Goal: Task Accomplishment & Management: Use online tool/utility

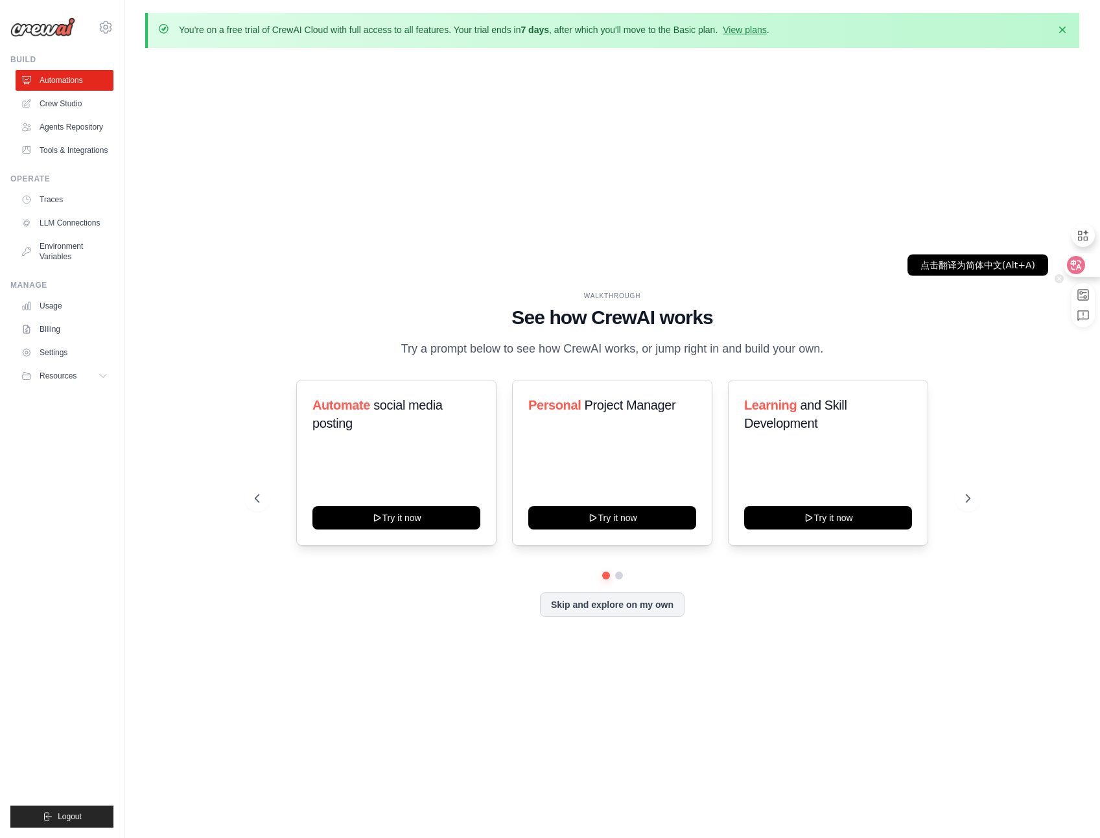
click at [1066, 270] on div at bounding box center [1080, 264] width 35 height 23
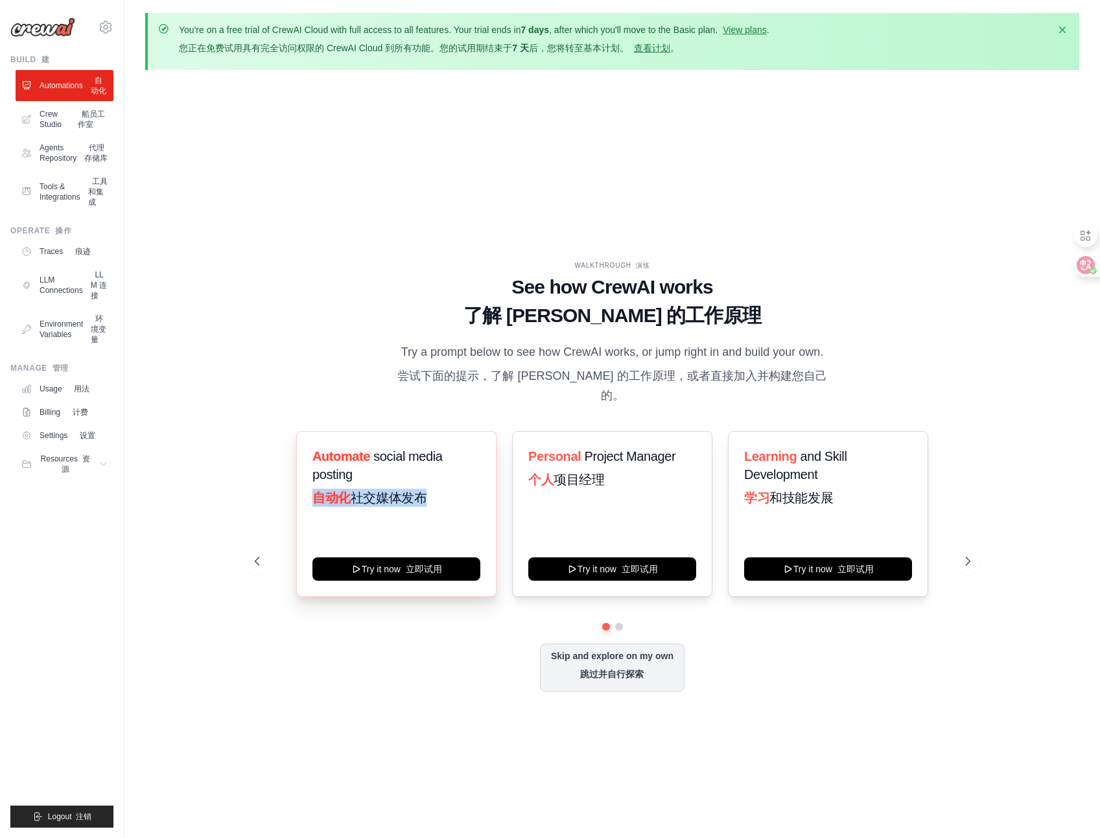
drag, startPoint x: 318, startPoint y: 496, endPoint x: 425, endPoint y: 501, distance: 107.7
click at [425, 501] on font "自动化 社交媒体发布" at bounding box center [369, 498] width 114 height 14
click at [778, 498] on span "和技能发展" at bounding box center [801, 498] width 64 height 14
drag, startPoint x: 748, startPoint y: 498, endPoint x: 833, endPoint y: 498, distance: 84.9
click at [833, 498] on font "学习 和技能发展" at bounding box center [788, 498] width 89 height 14
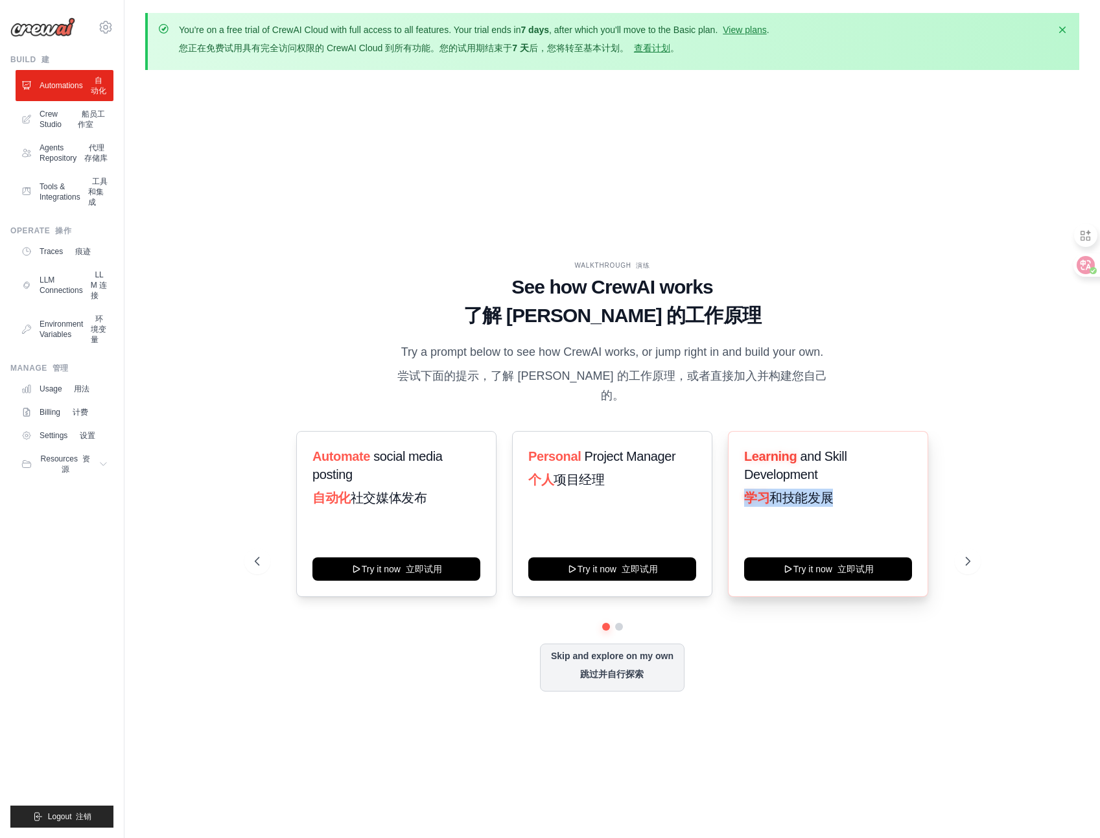
drag, startPoint x: 833, startPoint y: 498, endPoint x: 804, endPoint y: 501, distance: 28.7
click at [804, 501] on span "和技能发展" at bounding box center [801, 498] width 64 height 14
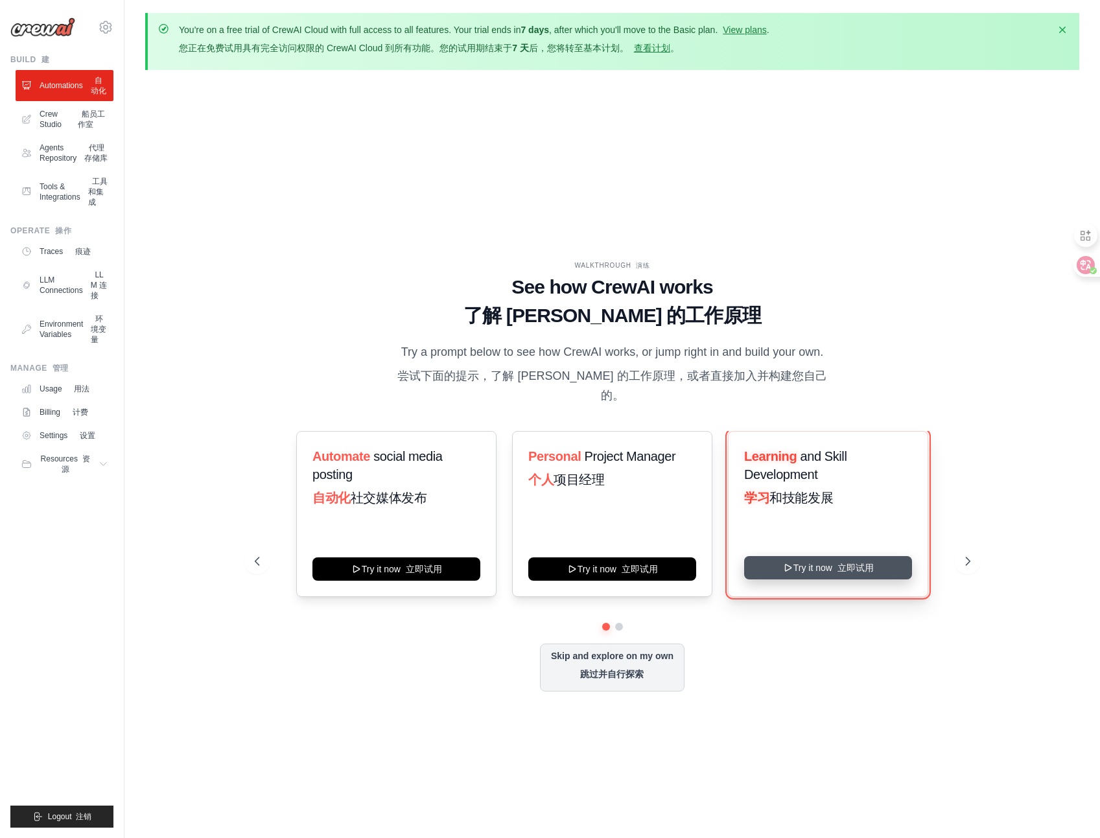
click at [805, 569] on button "Try it now 立即试用" at bounding box center [828, 567] width 168 height 23
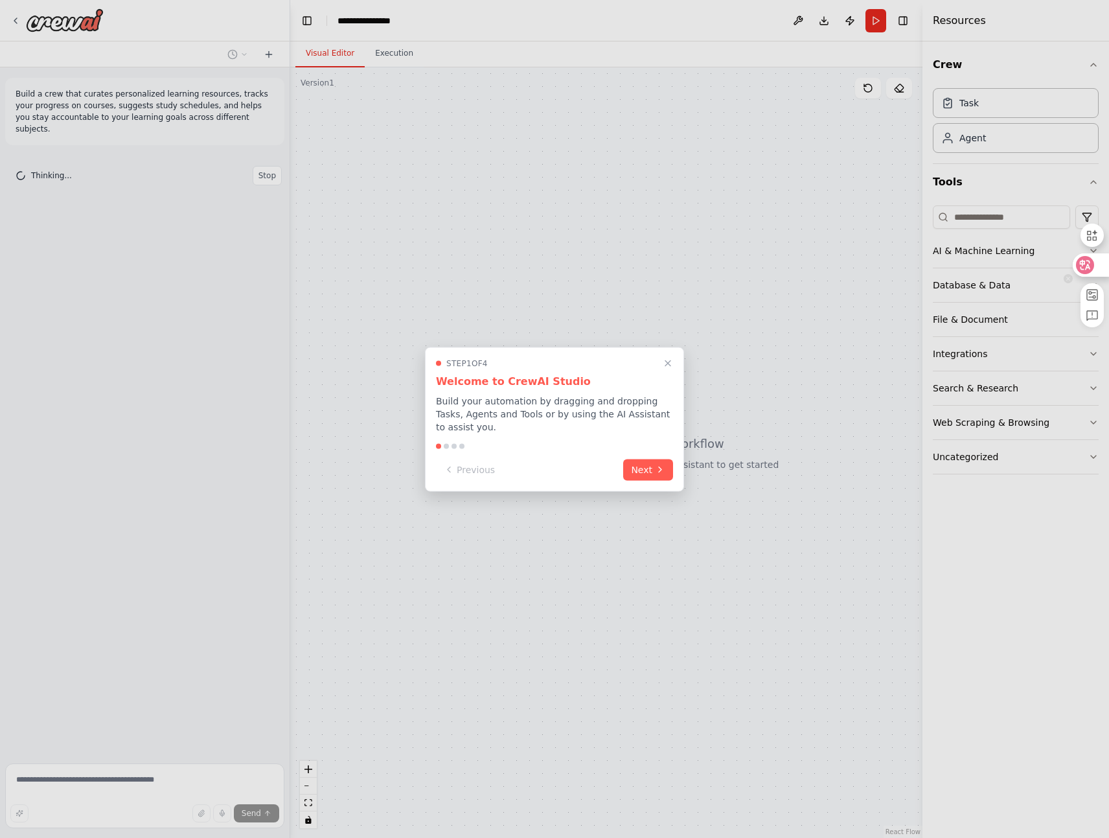
click at [1089, 265] on icon at bounding box center [1085, 265] width 11 height 10
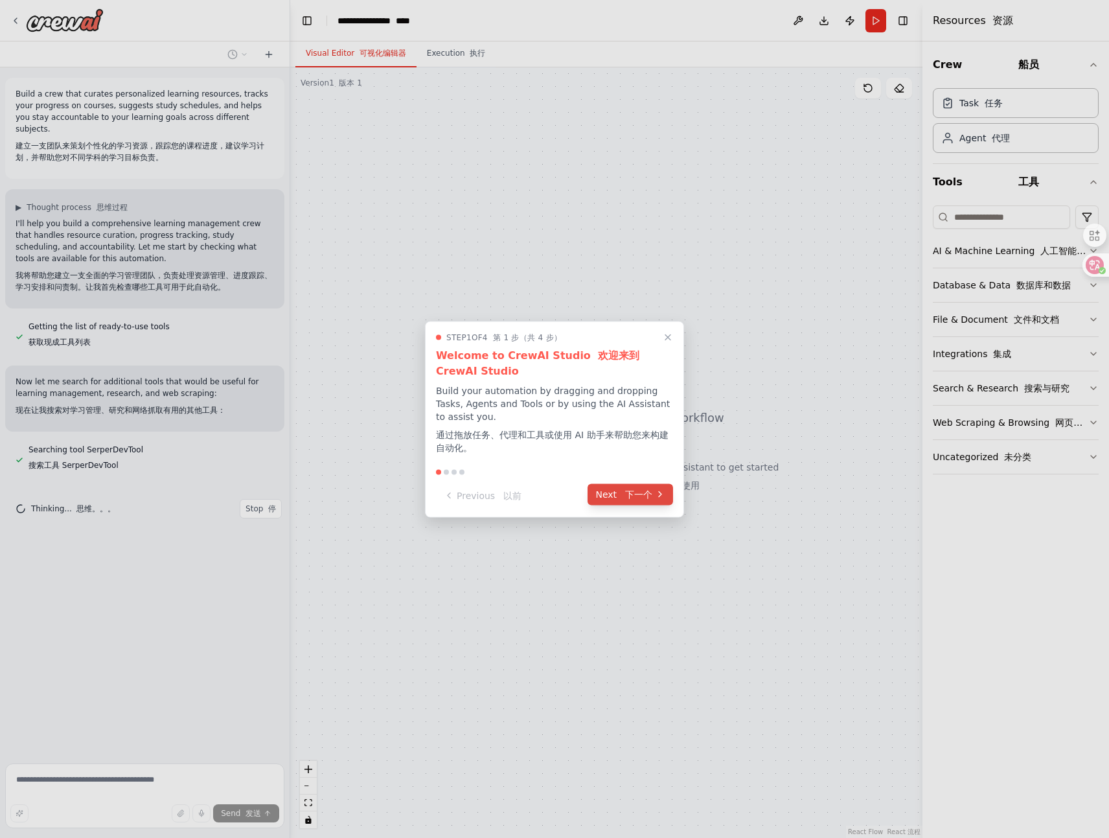
click at [625, 500] on font "下一个" at bounding box center [635, 494] width 33 height 14
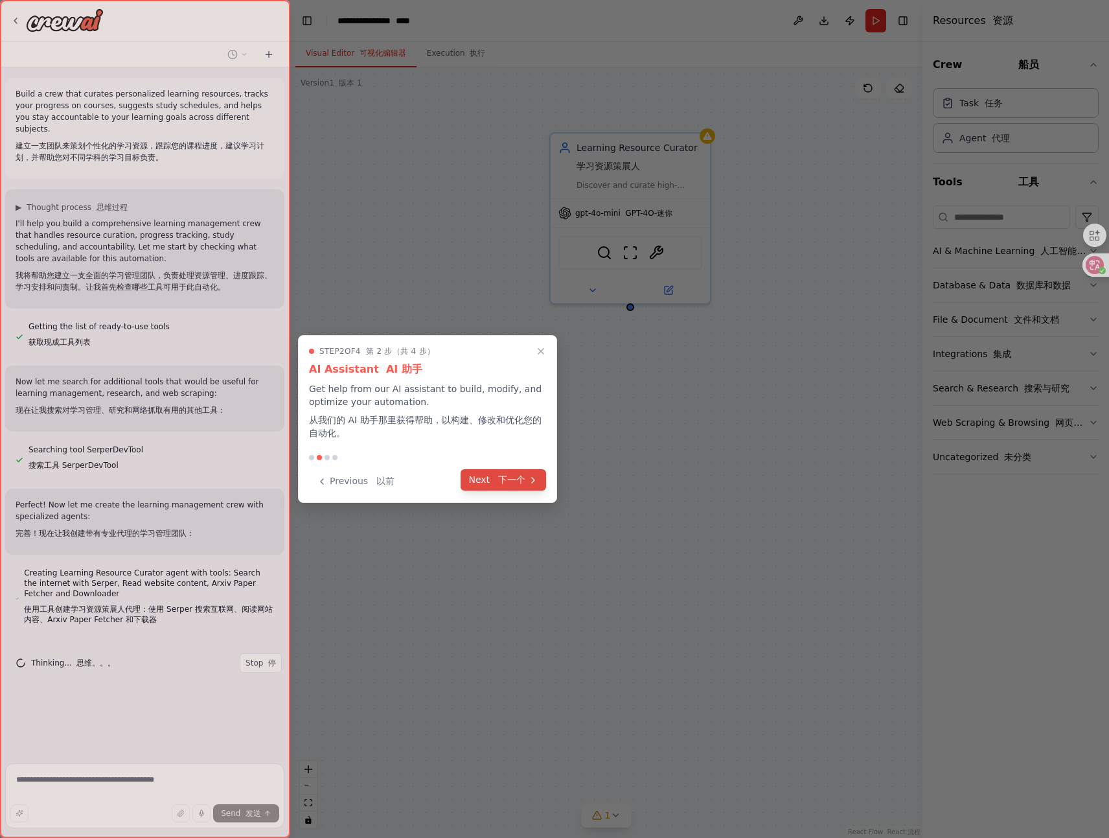
click at [515, 481] on font "下一个" at bounding box center [511, 479] width 27 height 10
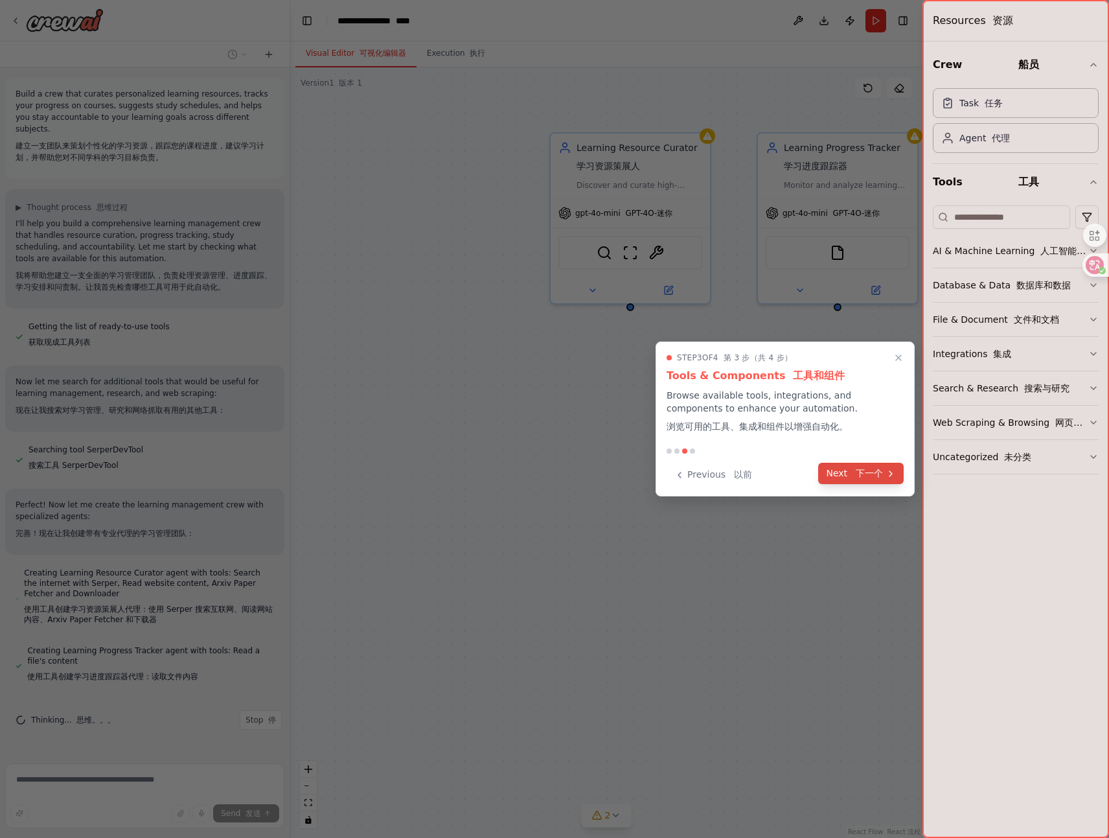
click at [875, 470] on font "下一个" at bounding box center [869, 473] width 27 height 10
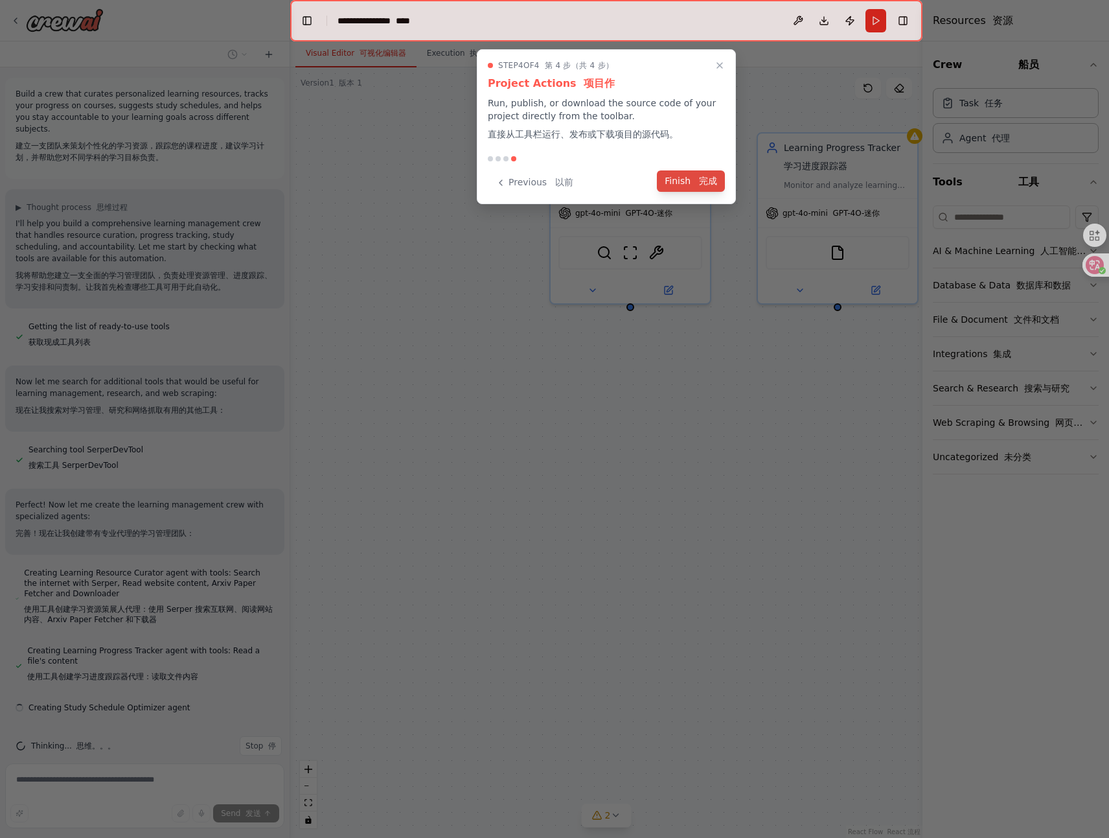
scroll to position [17, 0]
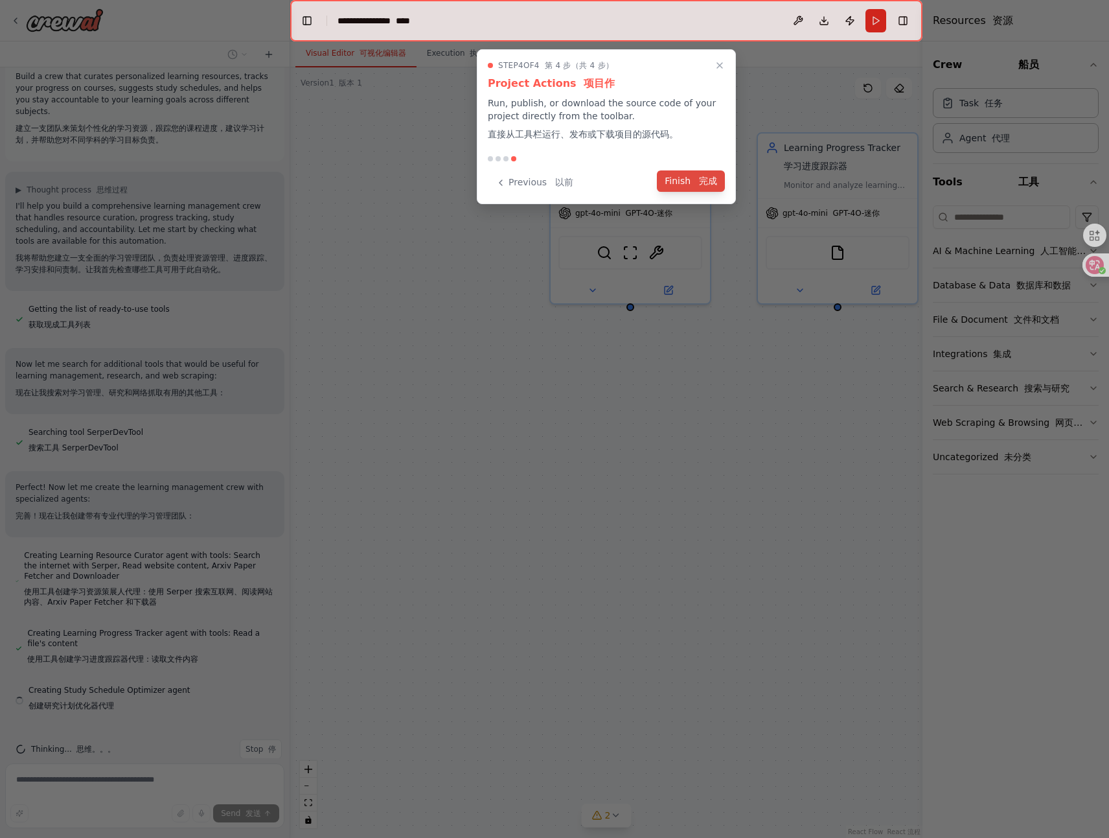
click at [697, 181] on font at bounding box center [696, 181] width 6 height 10
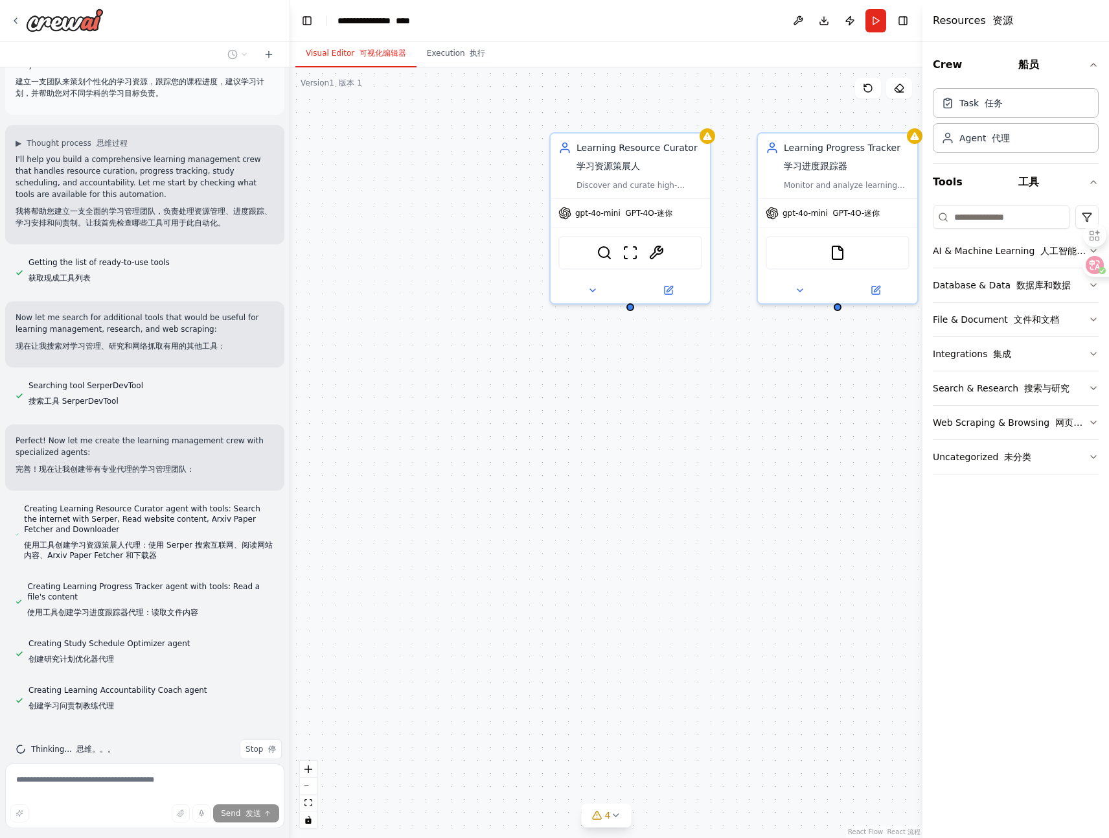
scroll to position [0, 0]
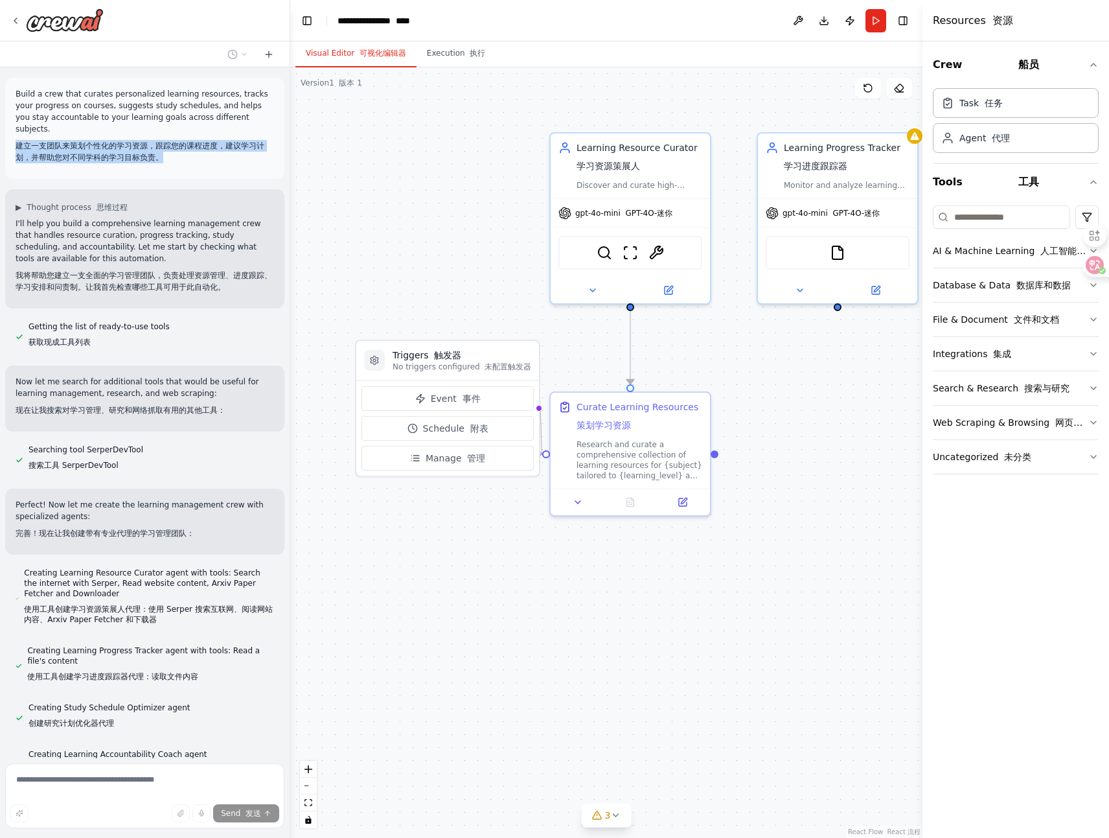
drag, startPoint x: 160, startPoint y: 157, endPoint x: 17, endPoint y: 147, distance: 143.6
click at [17, 147] on font "建立一支团队来策划个性化的学习资源，跟踪您的课程进度，建议学习计划，并帮助您对不同学科的学习目标负责。" at bounding box center [140, 151] width 249 height 21
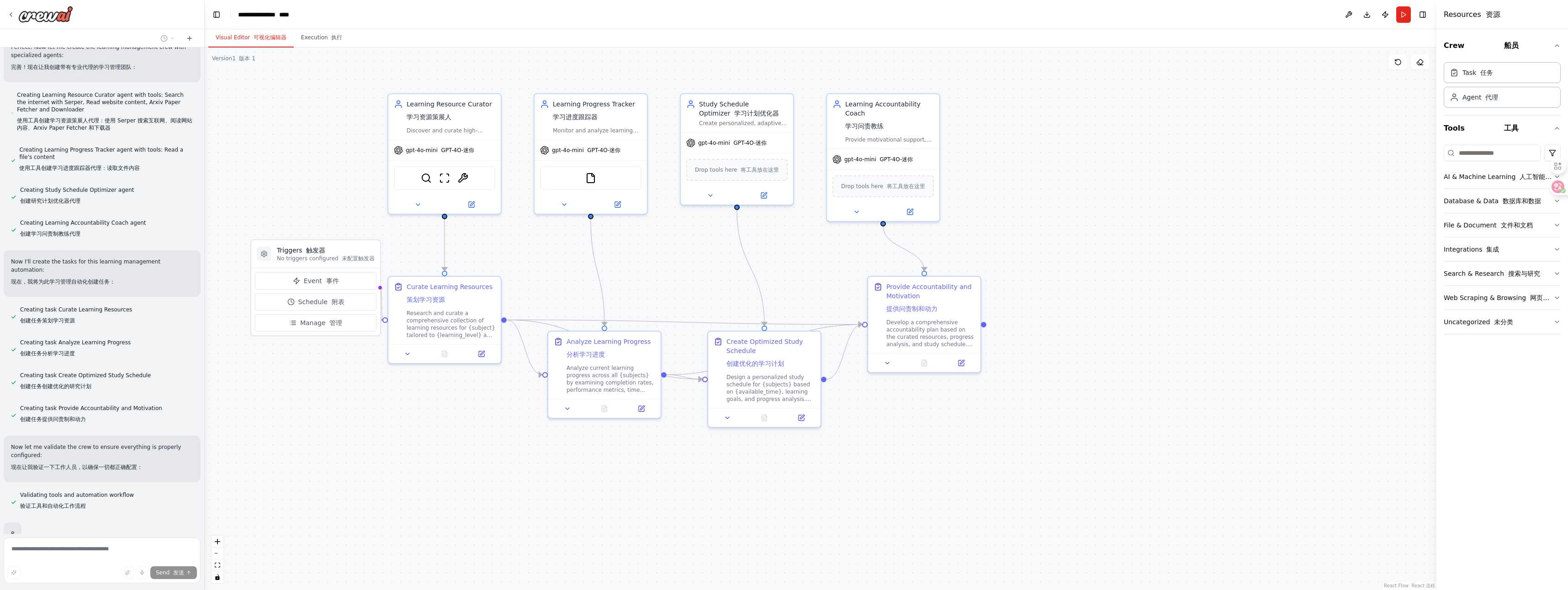
scroll to position [346, 0]
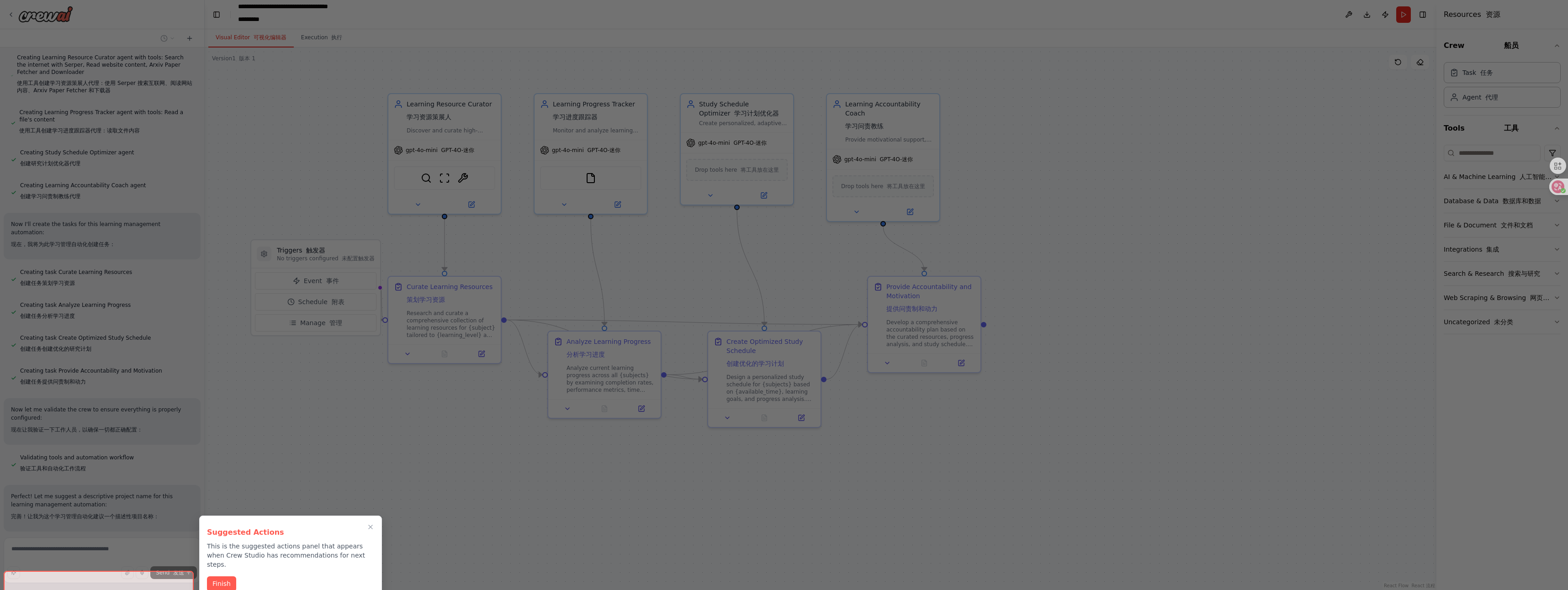
click at [782, 414] on div at bounding box center [784, 295] width 1568 height 590
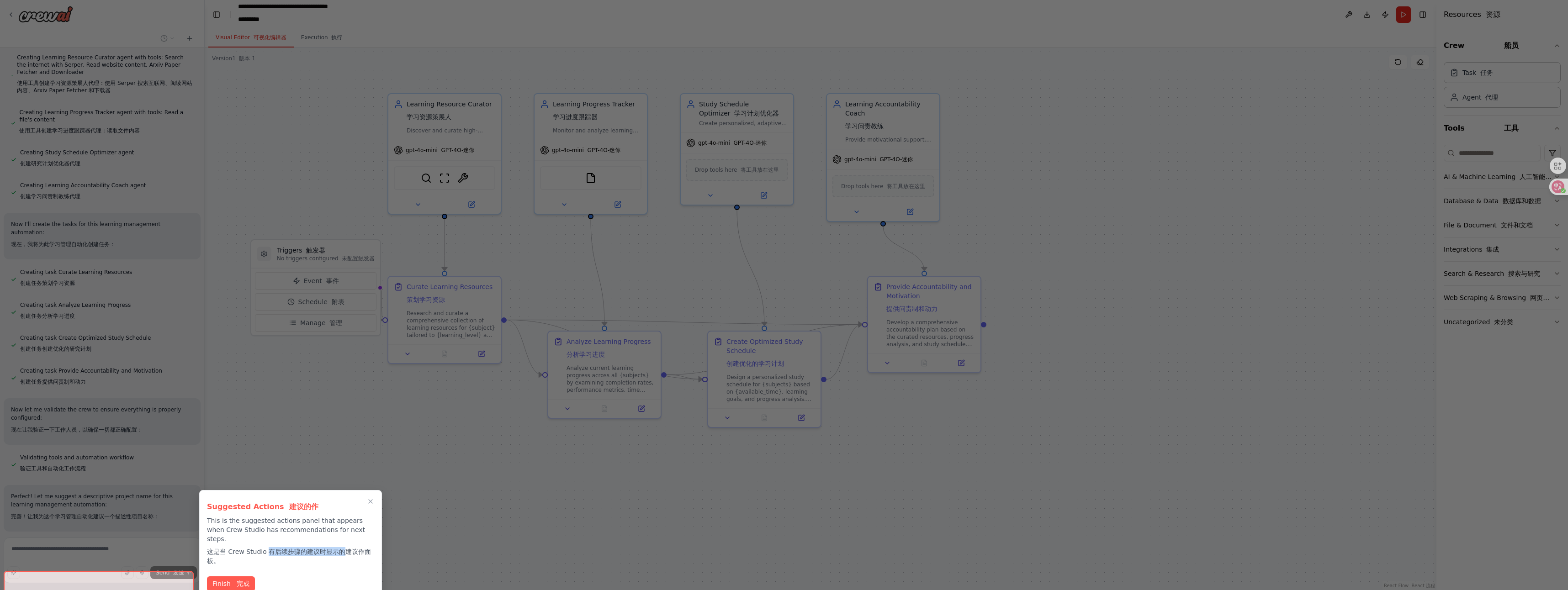
drag, startPoint x: 269, startPoint y: 543, endPoint x: 345, endPoint y: 542, distance: 76.0
click at [345, 548] on font "这是当 Crew Studio 有后续步骤的建议时显示的建议作面板。" at bounding box center [289, 556] width 164 height 16
click at [238, 579] on font "完成" at bounding box center [243, 583] width 13 height 7
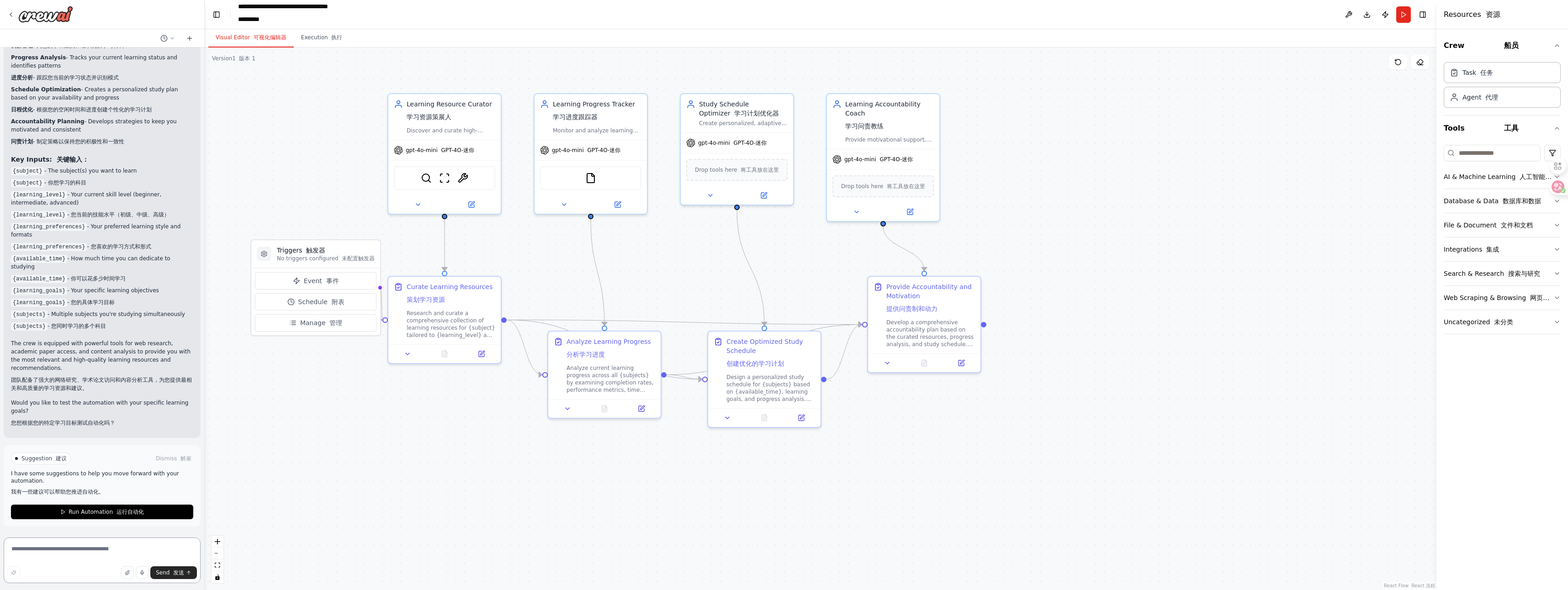
scroll to position [1173, 0]
click at [310, 285] on span "Event 事件" at bounding box center [321, 281] width 35 height 9
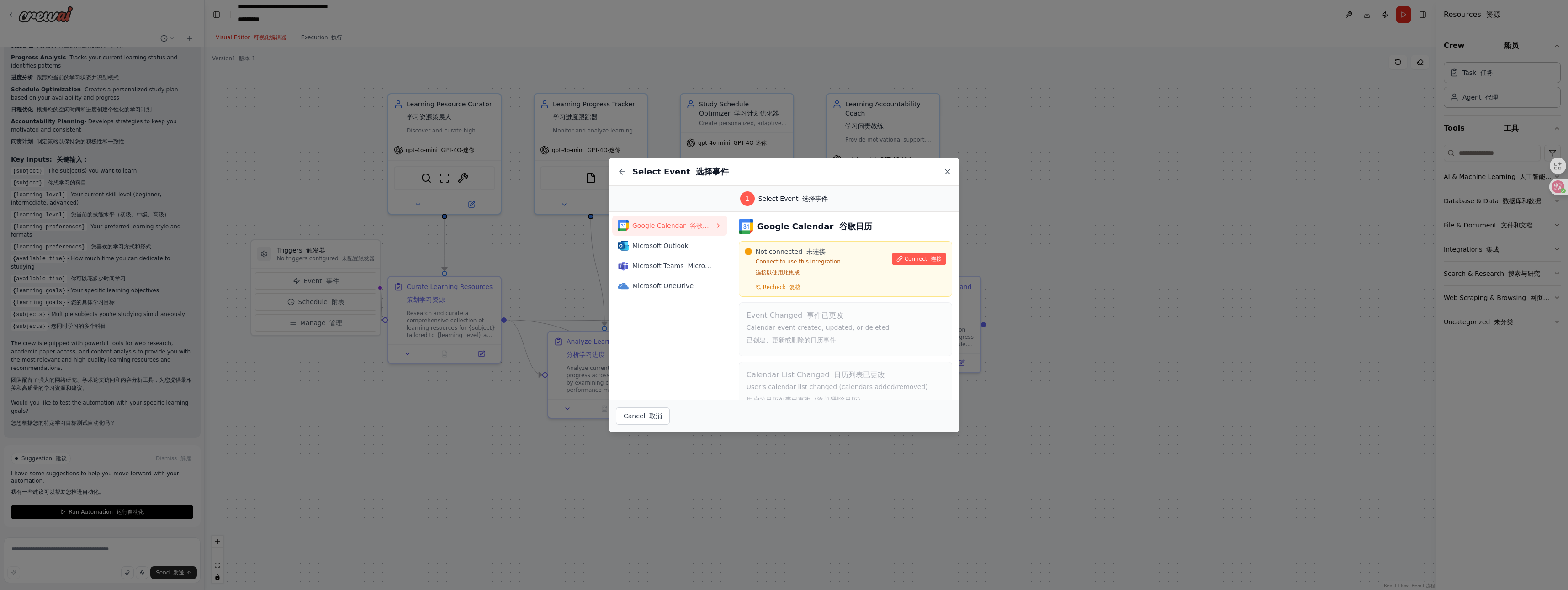
click at [782, 173] on icon at bounding box center [948, 171] width 4 height 4
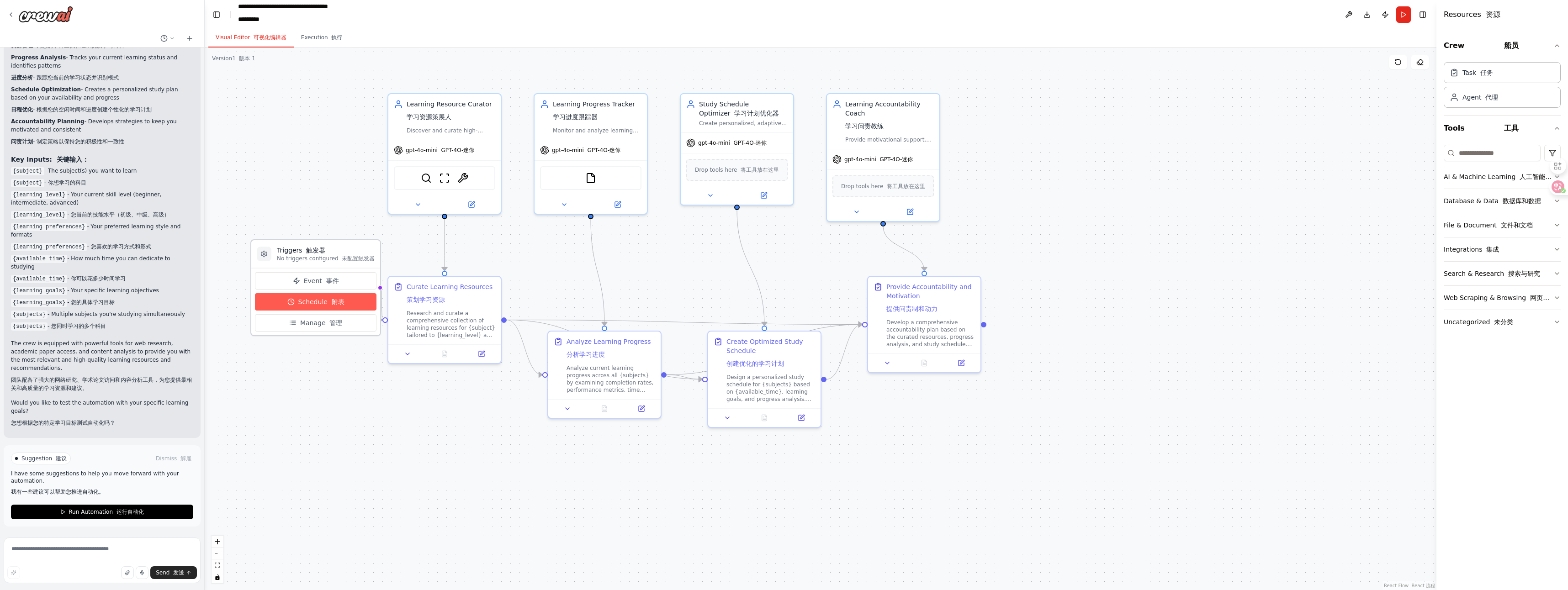
click at [332, 307] on button "Schedule 附表" at bounding box center [316, 302] width 121 height 18
click at [329, 321] on font "管理" at bounding box center [336, 323] width 13 height 7
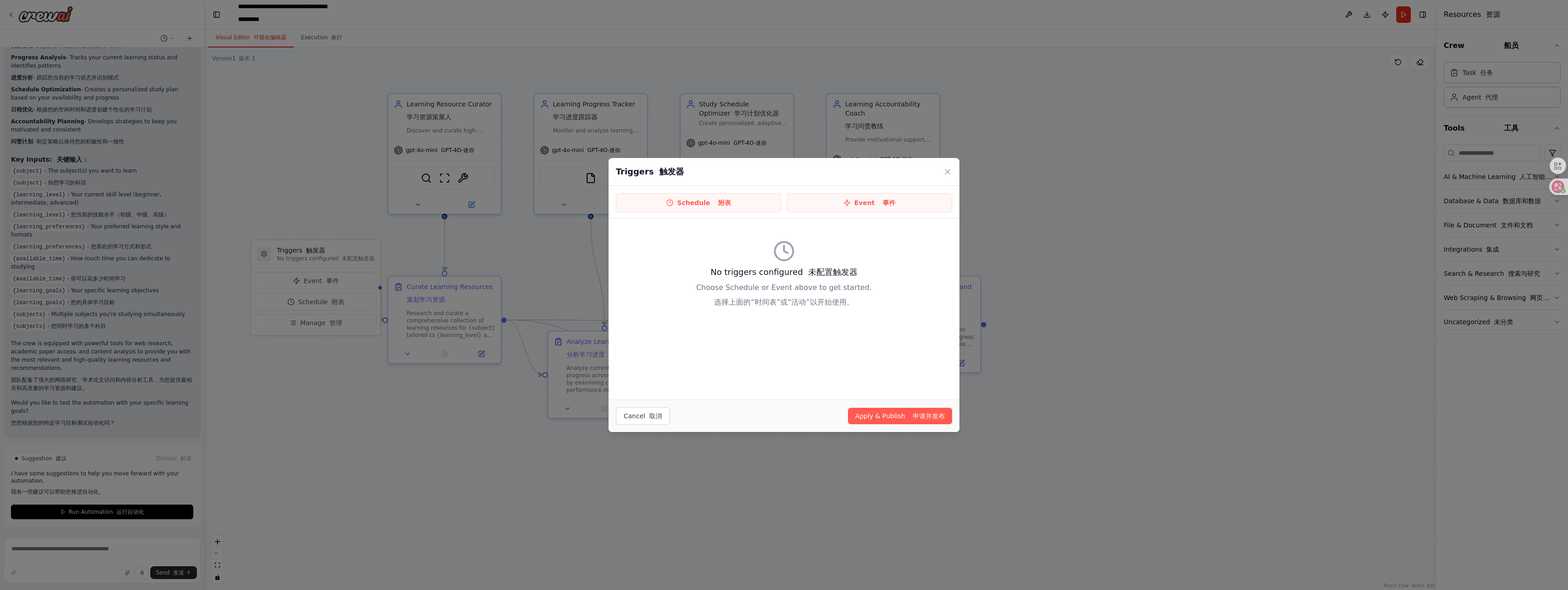
click at [782, 175] on icon at bounding box center [947, 171] width 9 height 9
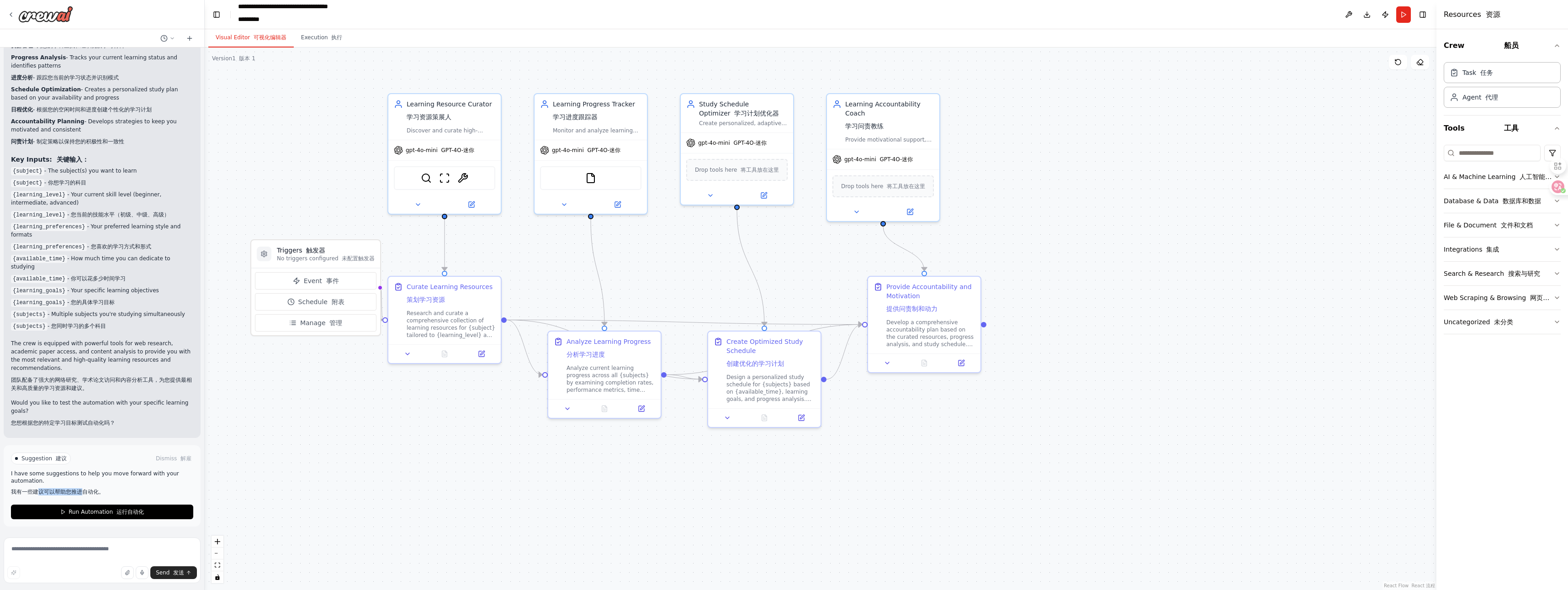
drag, startPoint x: 38, startPoint y: 491, endPoint x: 84, endPoint y: 491, distance: 46.0
click at [84, 491] on font "我有一些建议可以帮助您推进自动化。" at bounding box center [58, 491] width 93 height 6
click at [93, 511] on span "Run Automation 运行自动化" at bounding box center [106, 512] width 75 height 7
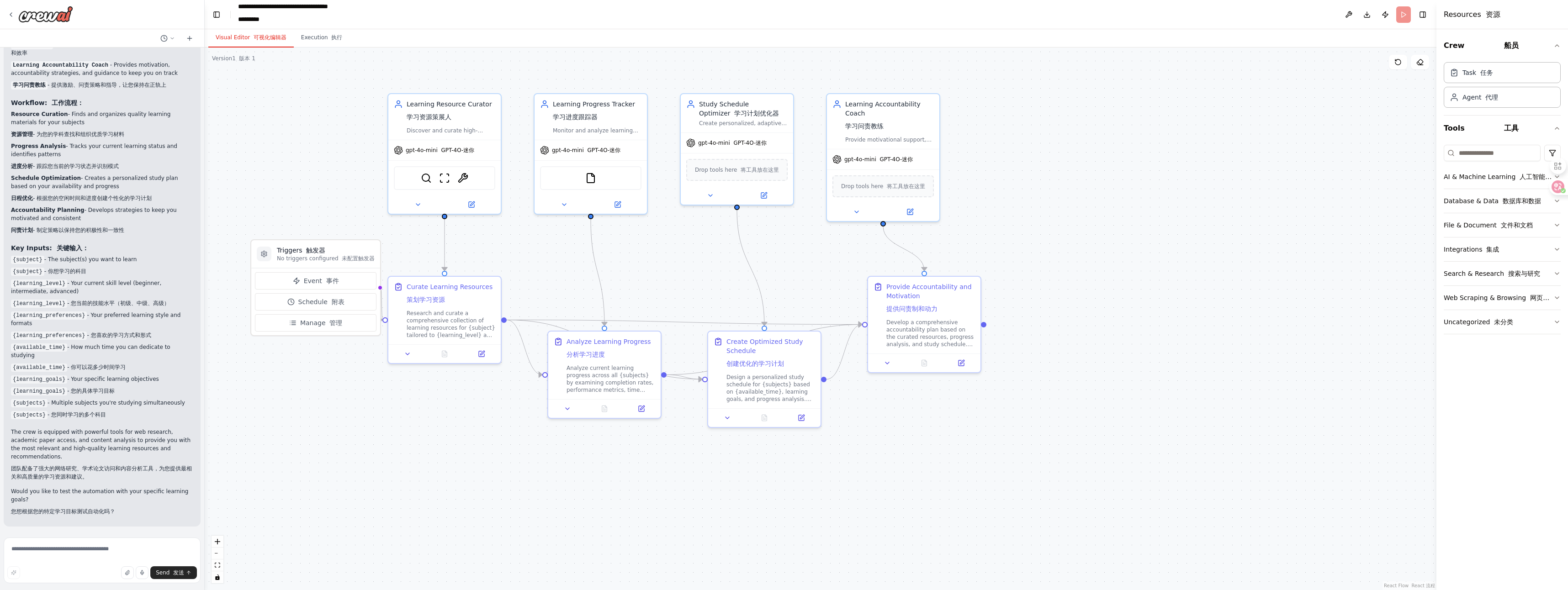
scroll to position [1084, 0]
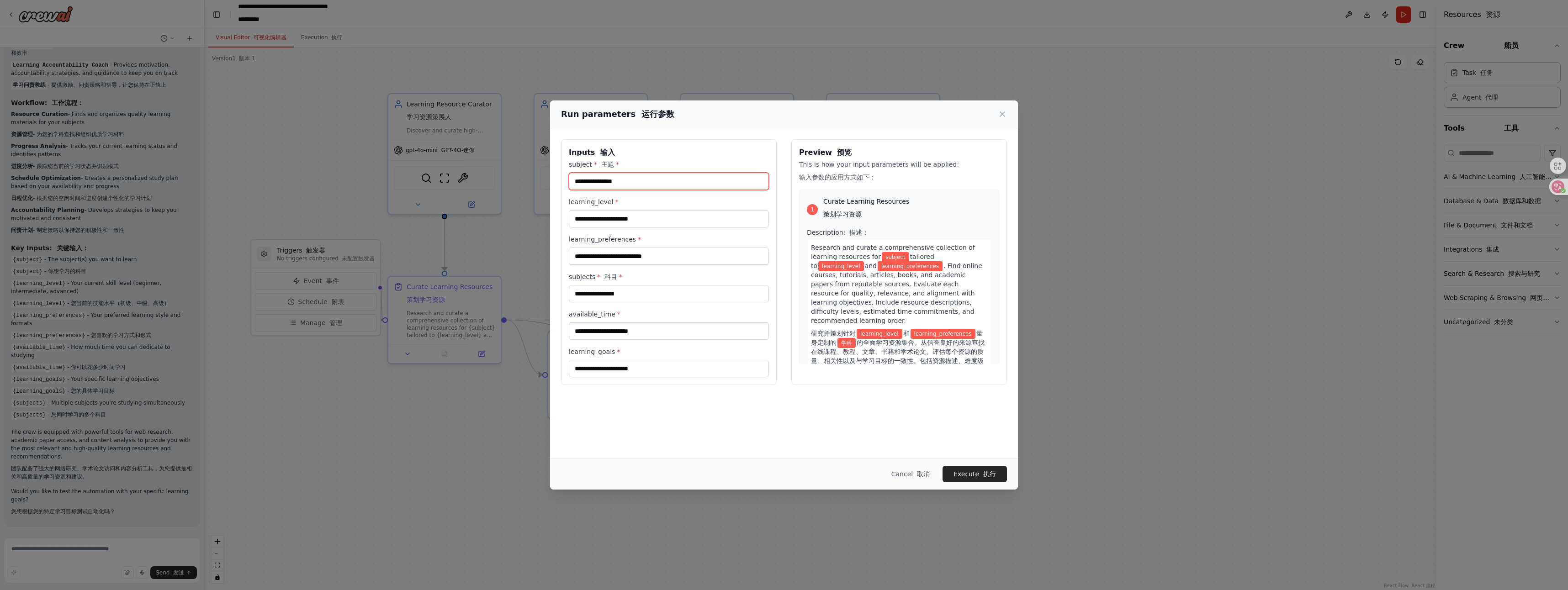
click at [670, 185] on input "subject * 主题 *" at bounding box center [669, 181] width 200 height 18
type input "*"
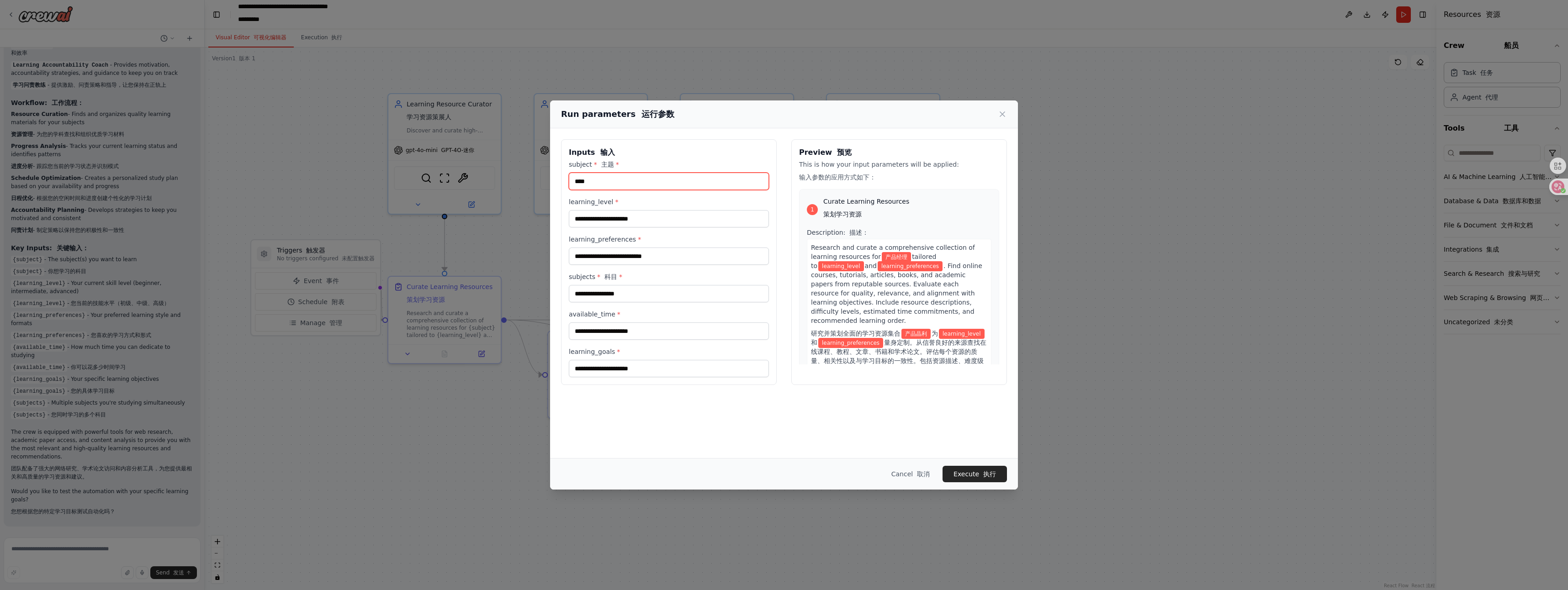
click at [576, 183] on input "****" at bounding box center [669, 181] width 200 height 18
type input "******"
click at [594, 221] on input "learning_level *" at bounding box center [669, 219] width 200 height 18
type input "**"
click at [639, 259] on input "learning_preferences *" at bounding box center [669, 256] width 200 height 18
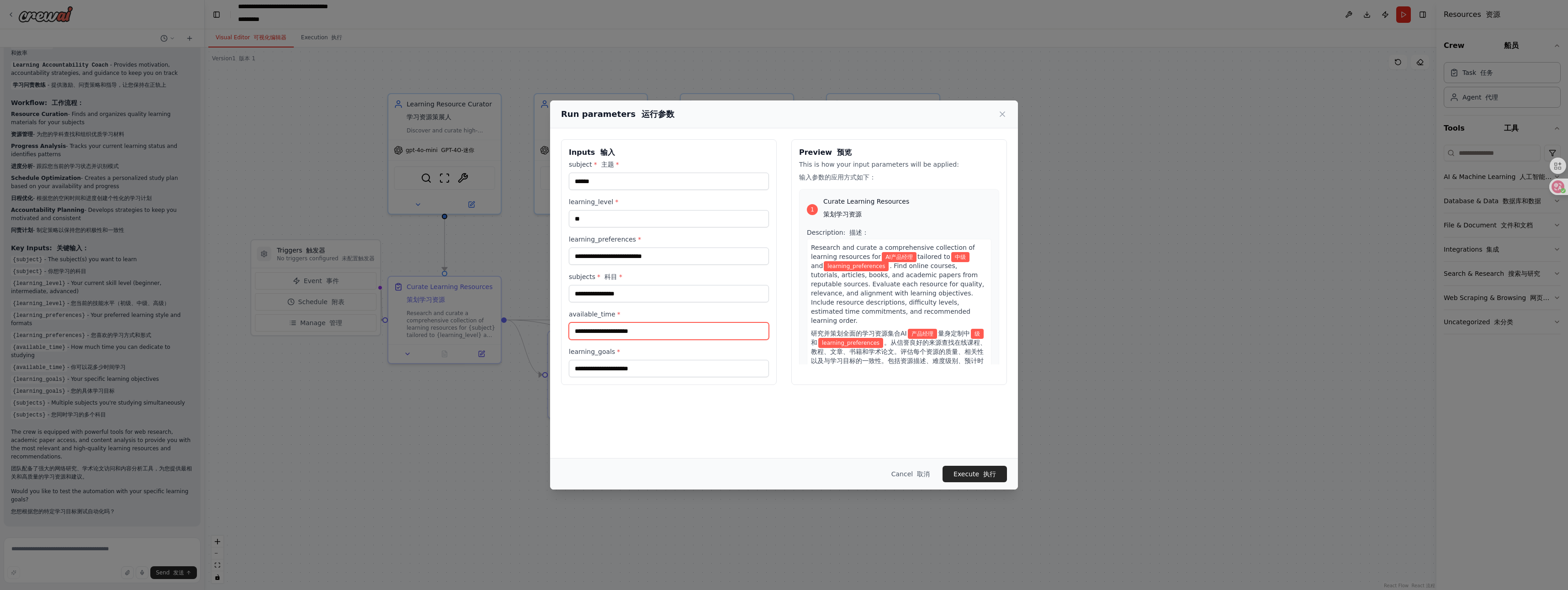
click at [633, 334] on input "available_time *" at bounding box center [669, 331] width 200 height 18
type input "***"
click at [620, 367] on input "learning_goals *" at bounding box center [669, 369] width 200 height 18
click at [618, 292] on input "subjects * 科目 *" at bounding box center [669, 293] width 200 height 18
click at [622, 293] on input "**********" at bounding box center [669, 293] width 200 height 18
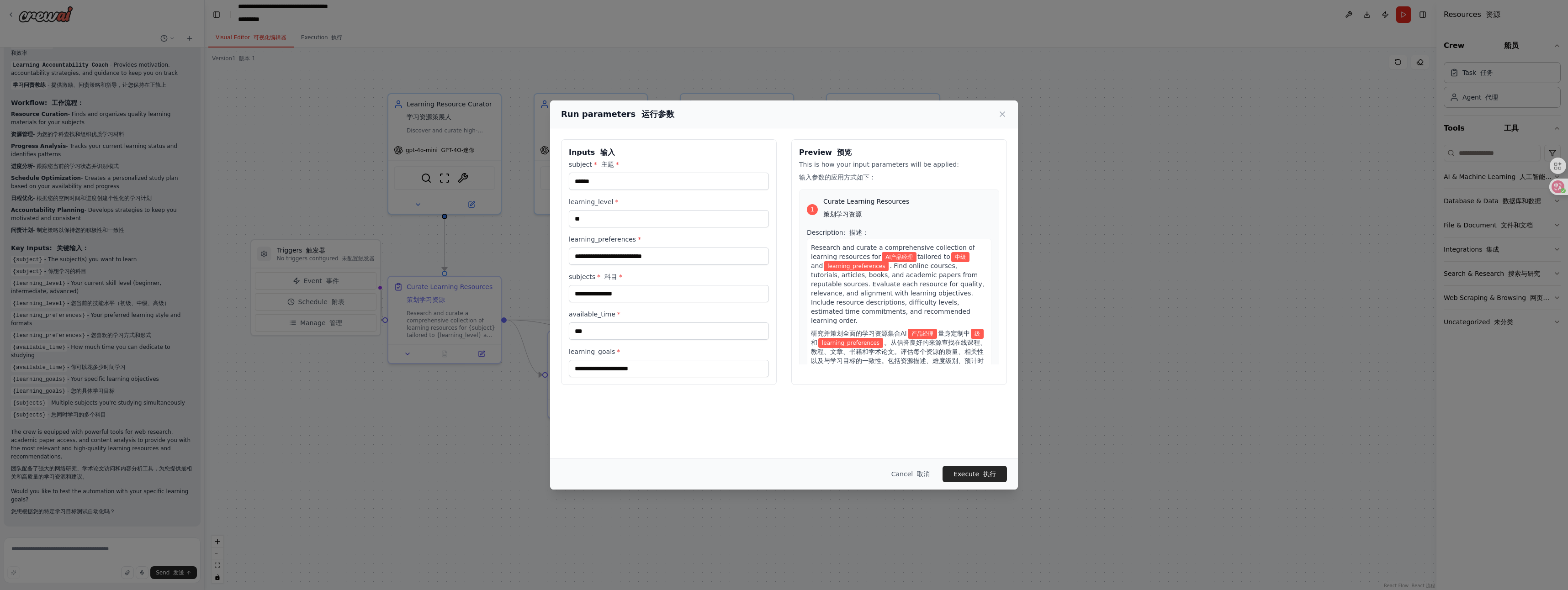
click at [629, 311] on label "available_time *" at bounding box center [669, 314] width 200 height 9
click at [629, 322] on input "***" at bounding box center [669, 331] width 200 height 18
drag, startPoint x: 651, startPoint y: 316, endPoint x: 660, endPoint y: 309, distance: 11.4
click at [651, 316] on label "available_time *" at bounding box center [669, 314] width 200 height 9
click at [651, 322] on input "***" at bounding box center [669, 331] width 200 height 18
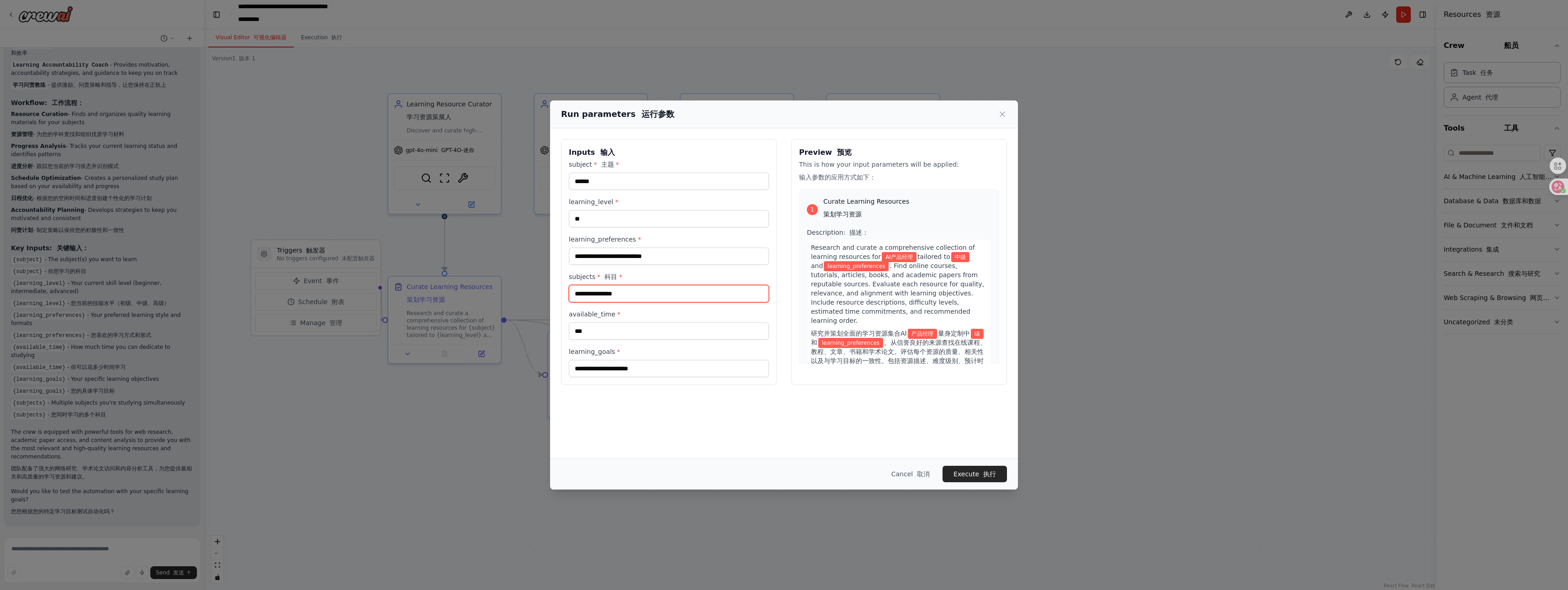
click at [675, 295] on input "**********" at bounding box center [669, 293] width 200 height 18
drag, startPoint x: 680, startPoint y: 294, endPoint x: 623, endPoint y: 293, distance: 57.0
click at [623, 293] on input "**********" at bounding box center [669, 293] width 200 height 18
click at [589, 295] on input "**********" at bounding box center [669, 293] width 200 height 18
click at [659, 297] on input "**********" at bounding box center [669, 293] width 200 height 18
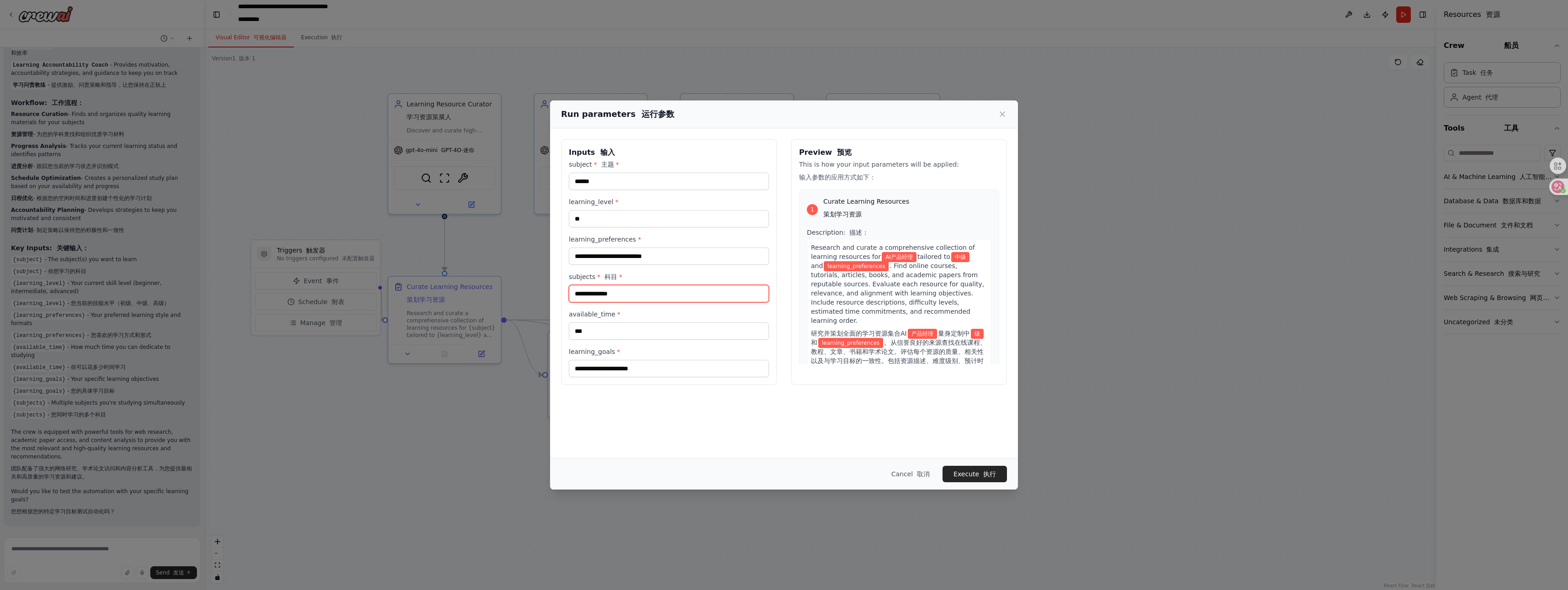
type input "**********"
click at [650, 309] on label "available_time *" at bounding box center [669, 314] width 200 height 9
click at [650, 322] on input "***" at bounding box center [669, 331] width 200 height 18
click at [639, 349] on label "learning_goals *" at bounding box center [669, 351] width 200 height 9
click at [639, 360] on input "learning_goals *" at bounding box center [669, 369] width 200 height 18
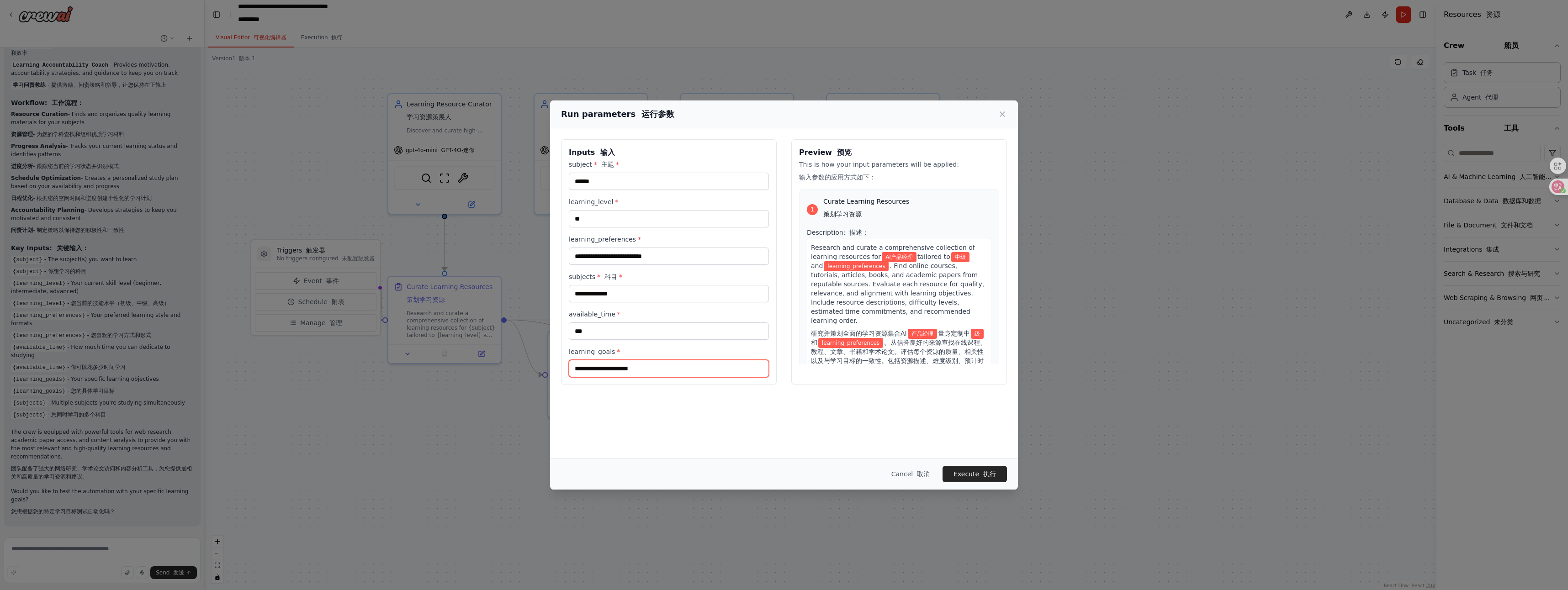
click at [644, 368] on input "learning_goals *" at bounding box center [669, 369] width 200 height 18
click at [660, 369] on input "learning_goals *" at bounding box center [669, 369] width 200 height 18
type input "****"
click at [578, 334] on input "***" at bounding box center [669, 331] width 200 height 18
type input "*****"
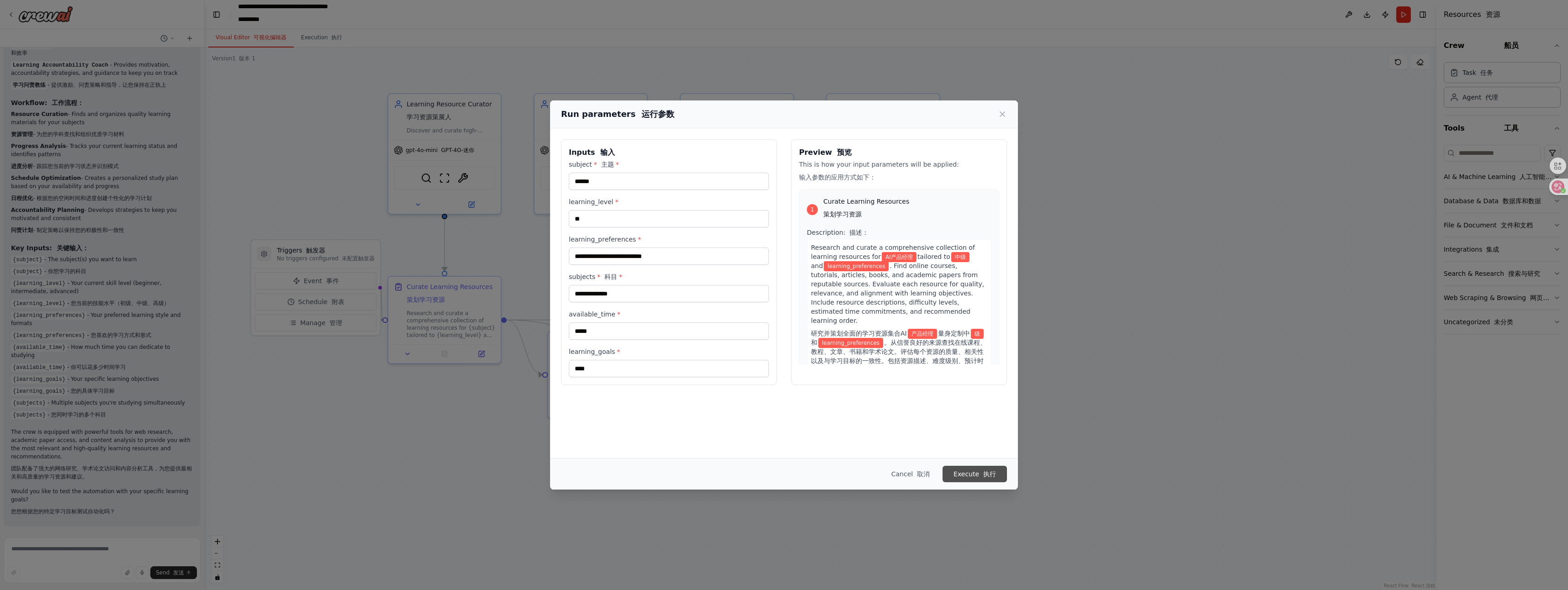
click at [782, 469] on button "Execute 执行" at bounding box center [974, 474] width 64 height 16
click at [670, 259] on input "learning_preferences *" at bounding box center [669, 256] width 200 height 18
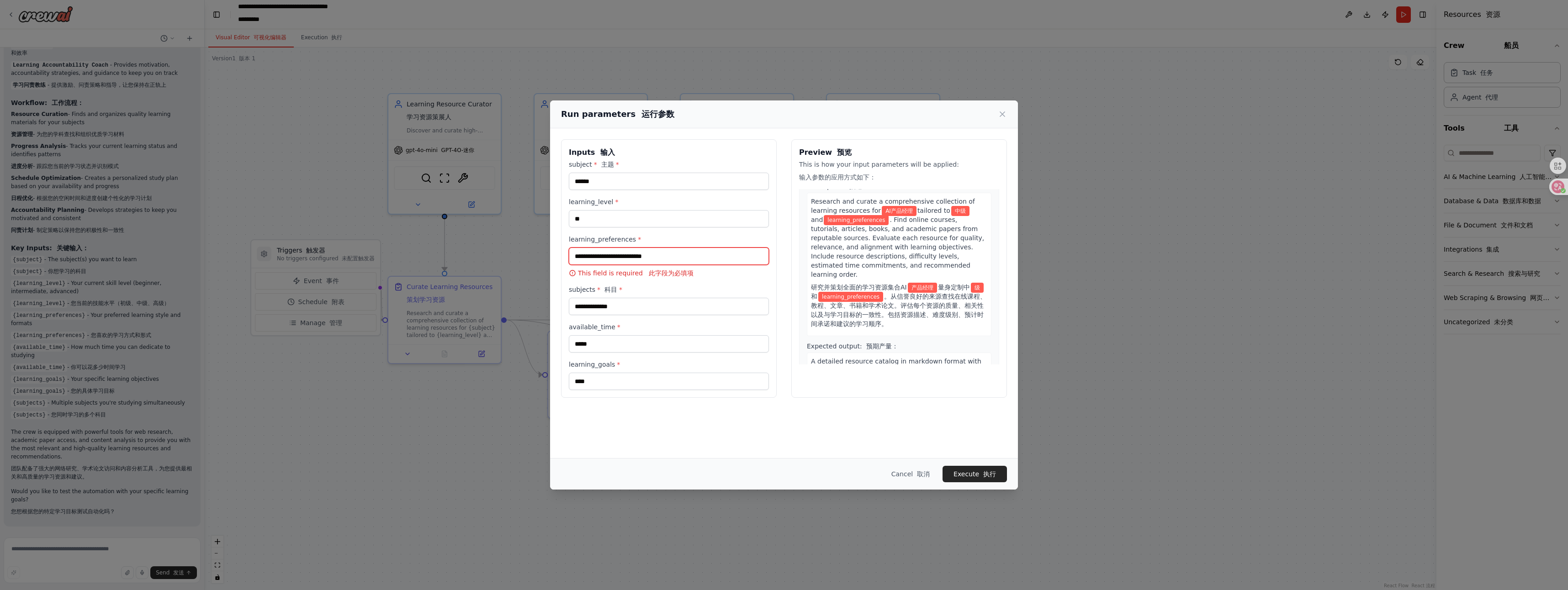
scroll to position [46, 0]
click at [650, 257] on input "learning_preferences *" at bounding box center [669, 256] width 200 height 18
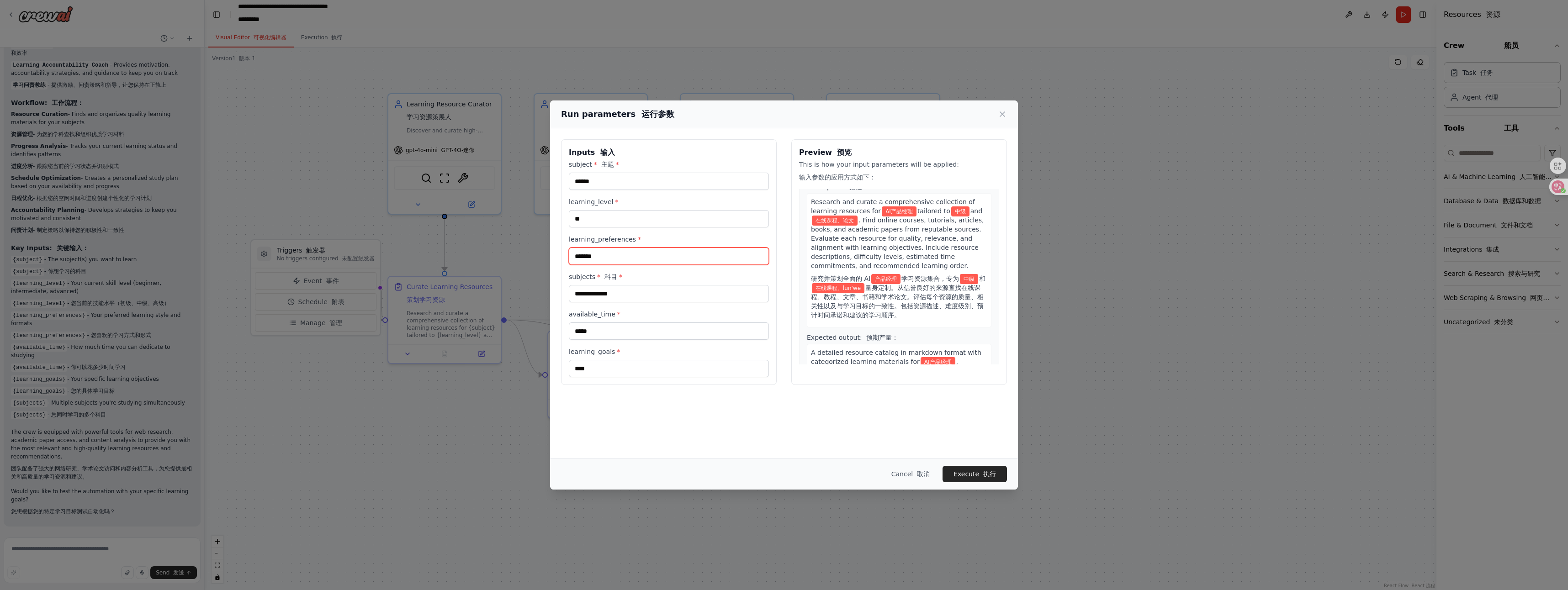
type input "*******"
click at [782, 420] on div "**********" at bounding box center [784, 293] width 468 height 331
click at [782, 470] on button "Execute 执行" at bounding box center [974, 474] width 64 height 16
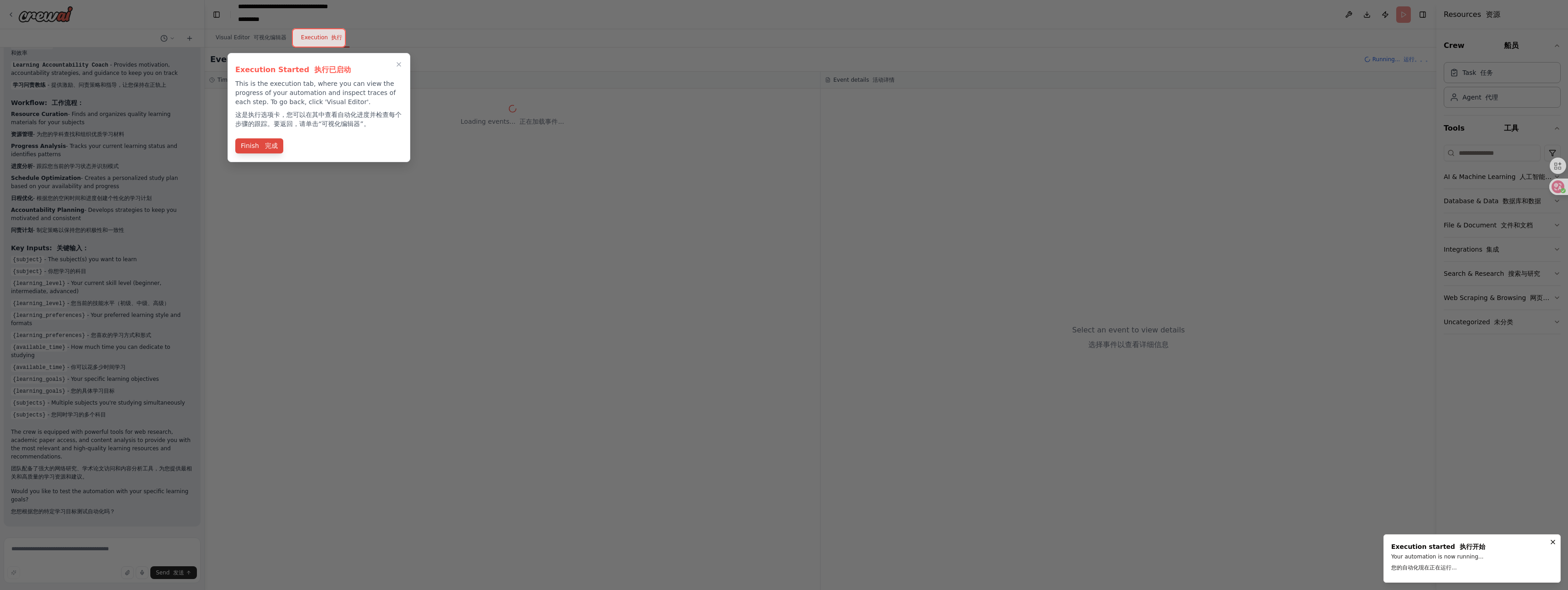
click at [262, 144] on font at bounding box center [263, 146] width 4 height 7
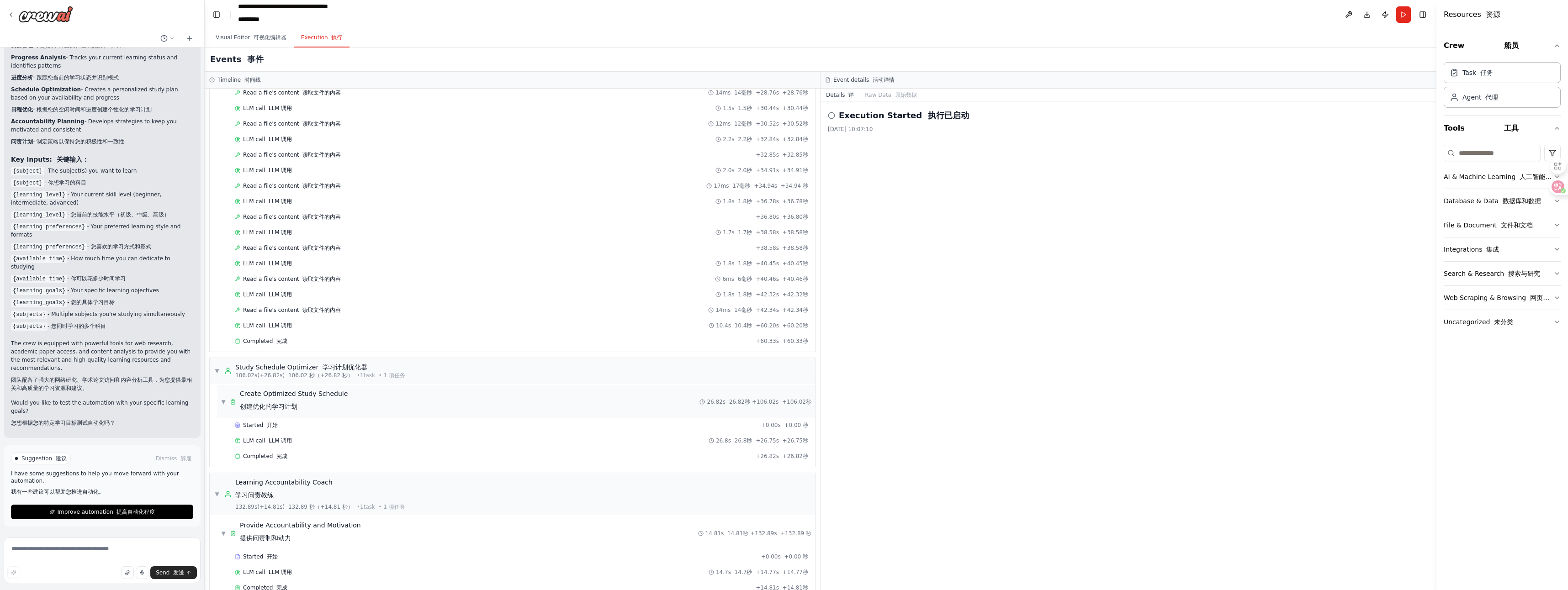
scroll to position [945, 0]
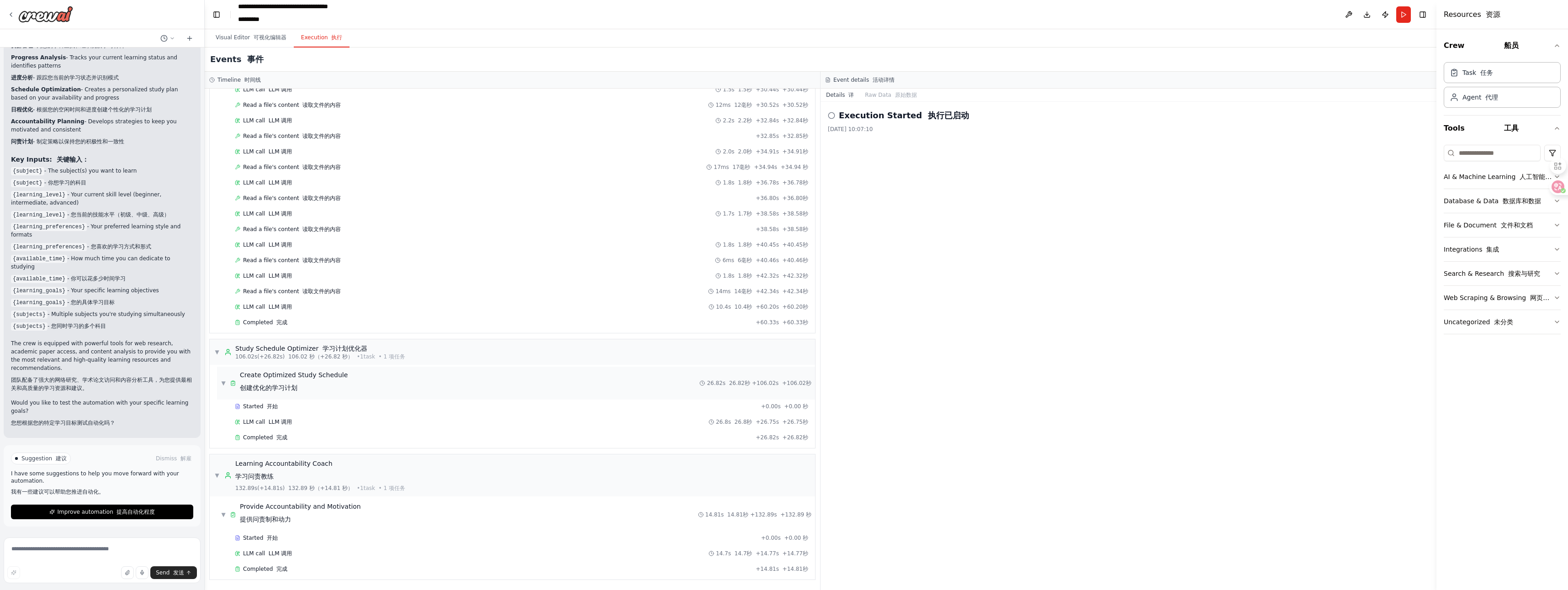
click at [331, 383] on span "Create Optimized Study Schedule 创建优化的学习计划" at bounding box center [293, 383] width 108 height 25
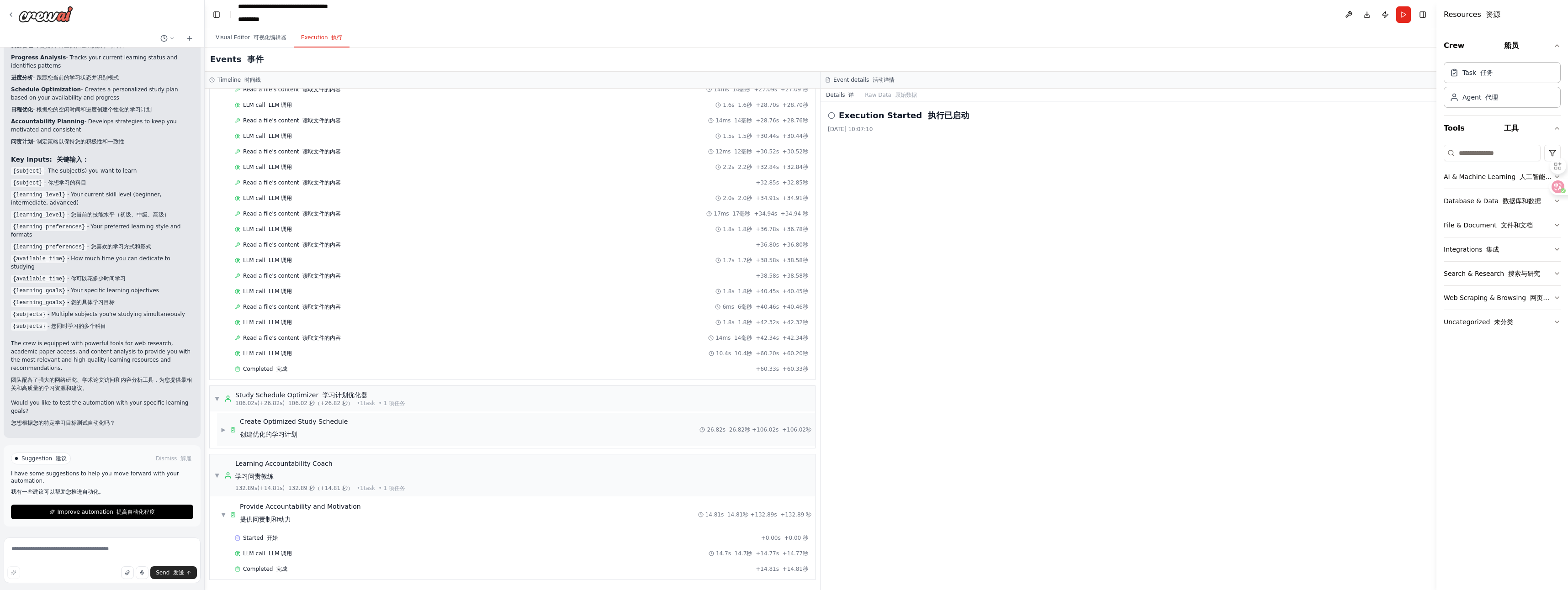
click at [320, 425] on span "Create Optimized Study Schedule 创建优化的学习计划" at bounding box center [293, 430] width 108 height 25
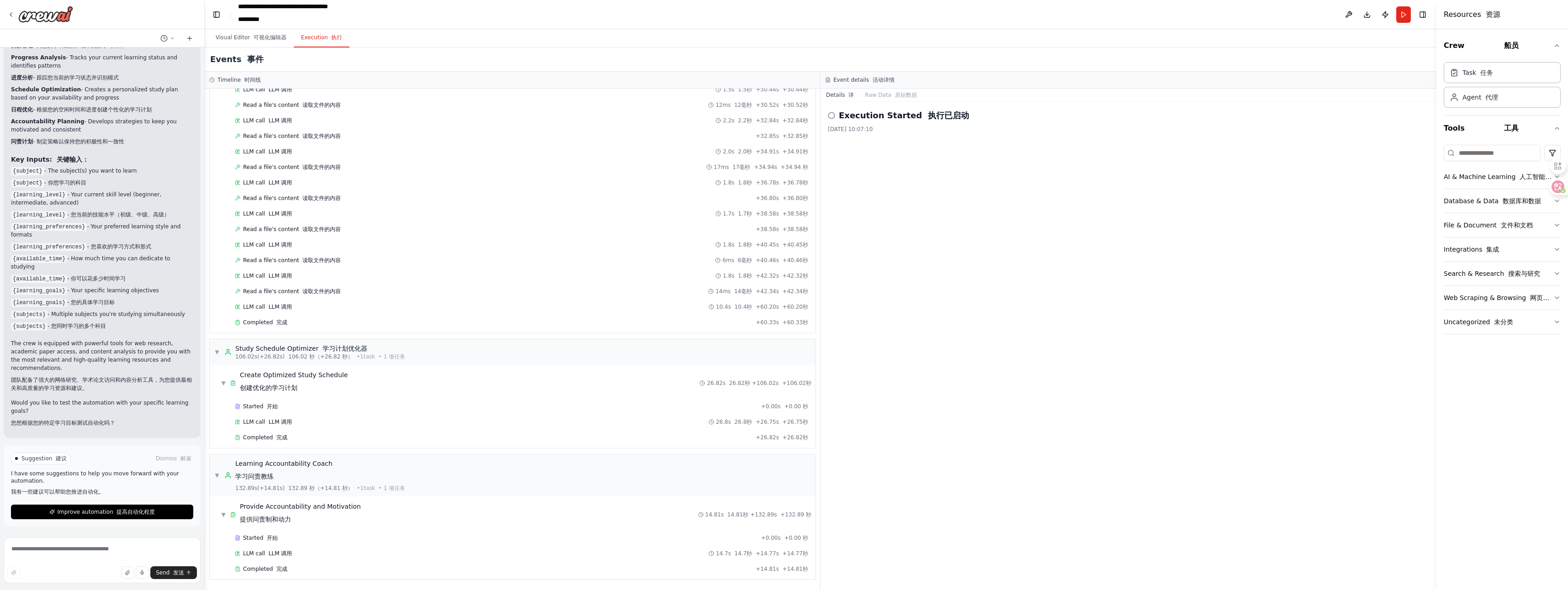
click at [782, 128] on div "2025/10/4 10:07:10" at bounding box center [1128, 129] width 601 height 7
drag, startPoint x: 926, startPoint y: 113, endPoint x: 1012, endPoint y: 116, distance: 86.1
click at [782, 116] on div "Execution Started 执行已启动" at bounding box center [1128, 116] width 601 height 13
drag, startPoint x: 1012, startPoint y: 116, endPoint x: 1031, endPoint y: 192, distance: 78.3
click at [782, 192] on div "Execution Started 执行已启动 2025/10/4 10:07:10" at bounding box center [1129, 346] width 616 height 488
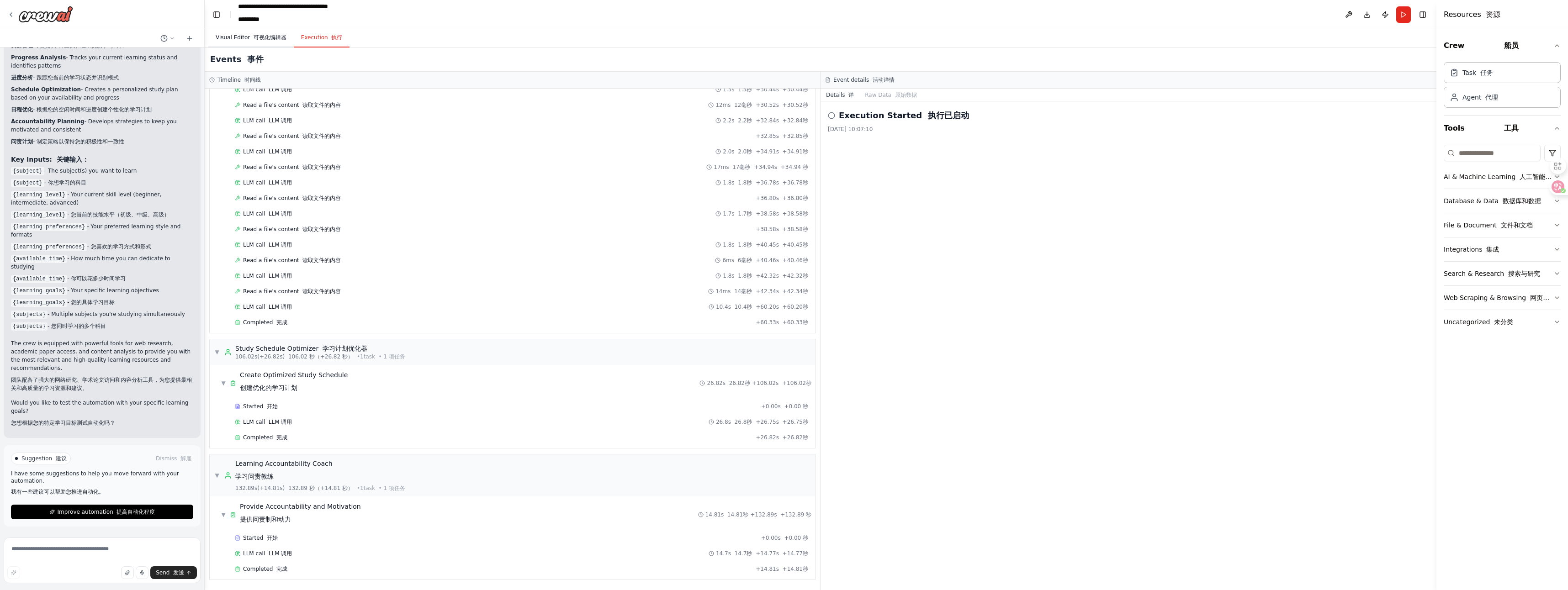
click at [265, 39] on font "可视化编辑器" at bounding box center [270, 37] width 33 height 6
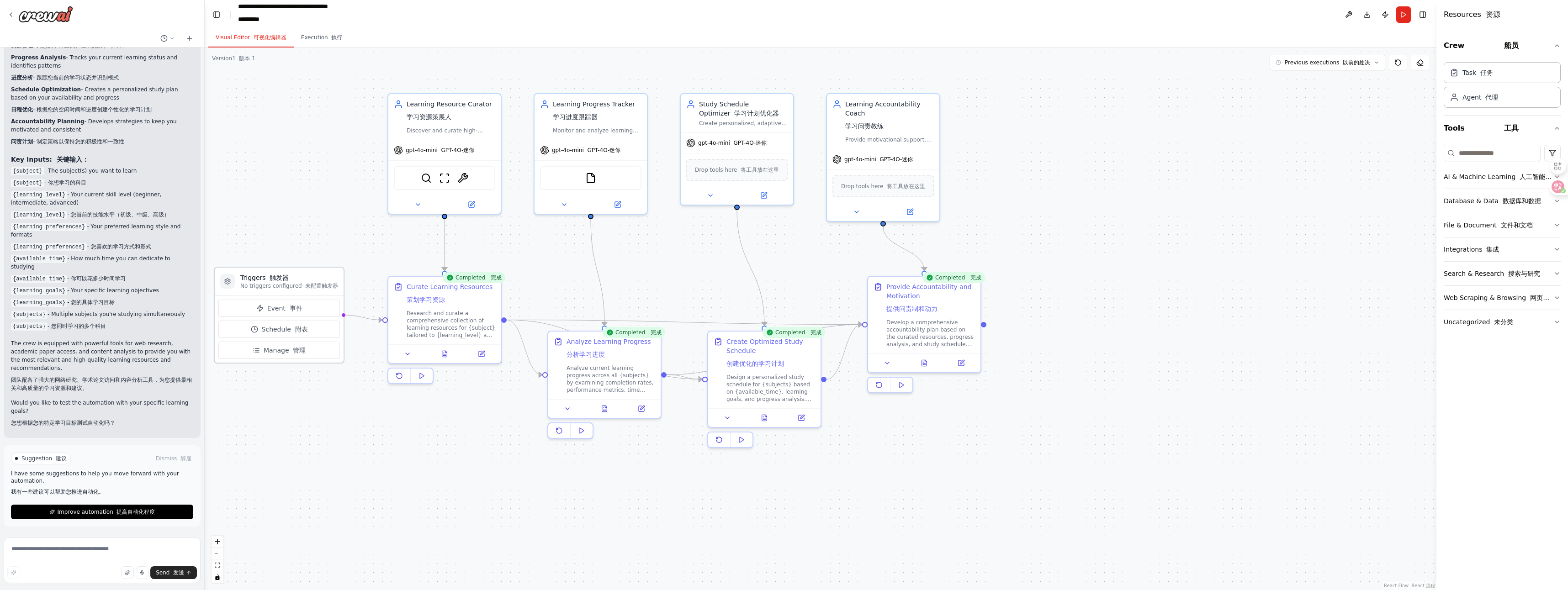
drag, startPoint x: 337, startPoint y: 263, endPoint x: 298, endPoint y: 291, distance: 48.0
click at [298, 291] on div "Triggers 触发器 No triggers configured 未配置触发器" at bounding box center [279, 282] width 129 height 28
click at [381, 422] on div ".deletable-edge-delete-btn { width: 20px; height: 20px; border: 0px solid #ffff…" at bounding box center [820, 319] width 1232 height 543
drag, startPoint x: 54, startPoint y: 491, endPoint x: 87, endPoint y: 493, distance: 33.1
click at [87, 493] on font "我有一些建议可以帮助您推进自动化。" at bounding box center [58, 491] width 93 height 6
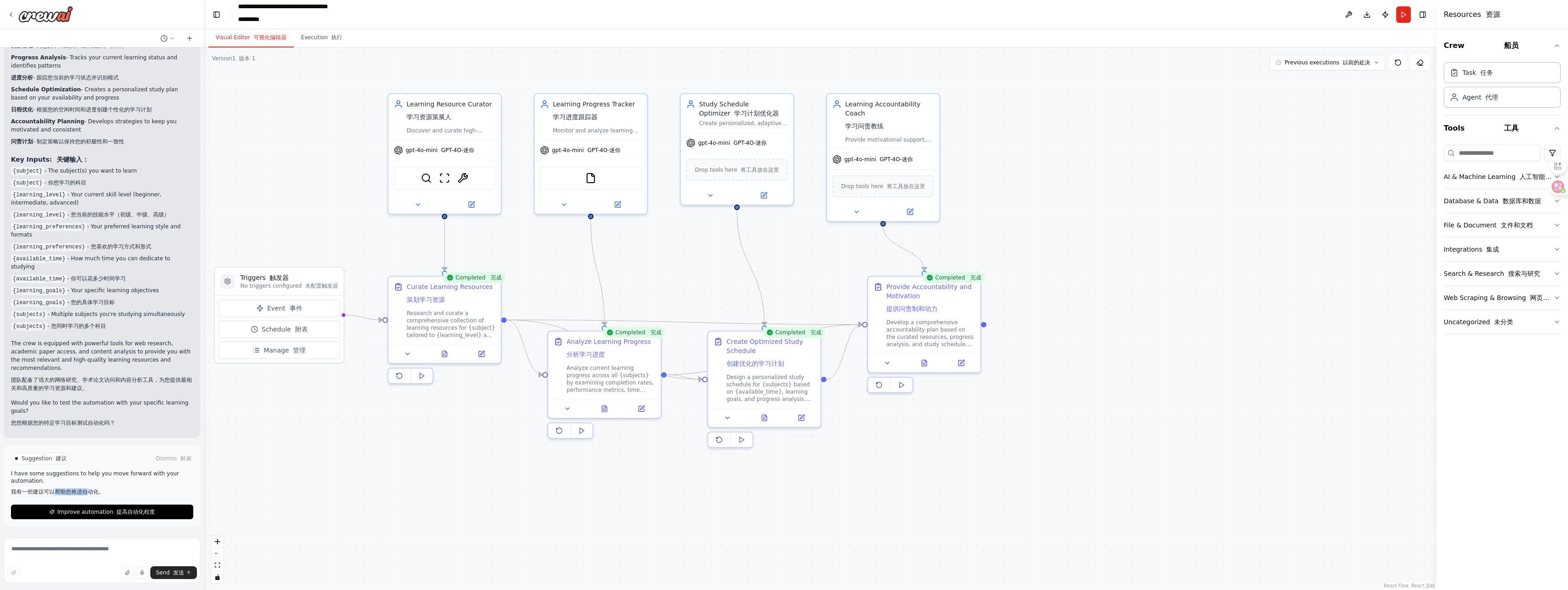
click at [89, 494] on font "我有一些建议可以帮助您推进自动化。" at bounding box center [58, 491] width 93 height 6
click at [460, 465] on div ".deletable-edge-delete-btn { width: 20px; height: 20px; border: 0px solid #ffff…" at bounding box center [820, 319] width 1232 height 543
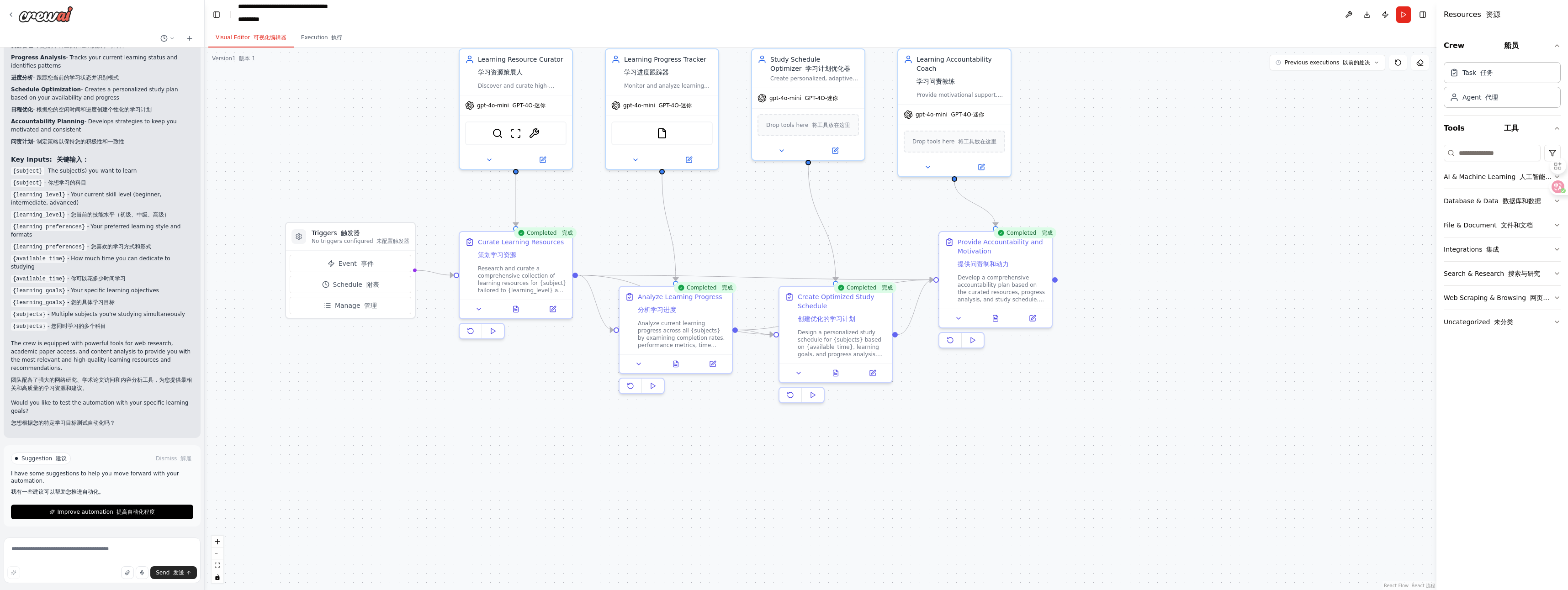
drag, startPoint x: 895, startPoint y: 472, endPoint x: 970, endPoint y: 424, distance: 89.0
click at [782, 424] on div ".deletable-edge-delete-btn { width: 20px; height: 20px; border: 0px solid #ffff…" at bounding box center [820, 319] width 1232 height 543
drag, startPoint x: 691, startPoint y: 333, endPoint x: 703, endPoint y: 410, distance: 77.9
click at [703, 410] on div "Analyze current learning progress across all {subjects} by examining completion…" at bounding box center [699, 402] width 89 height 29
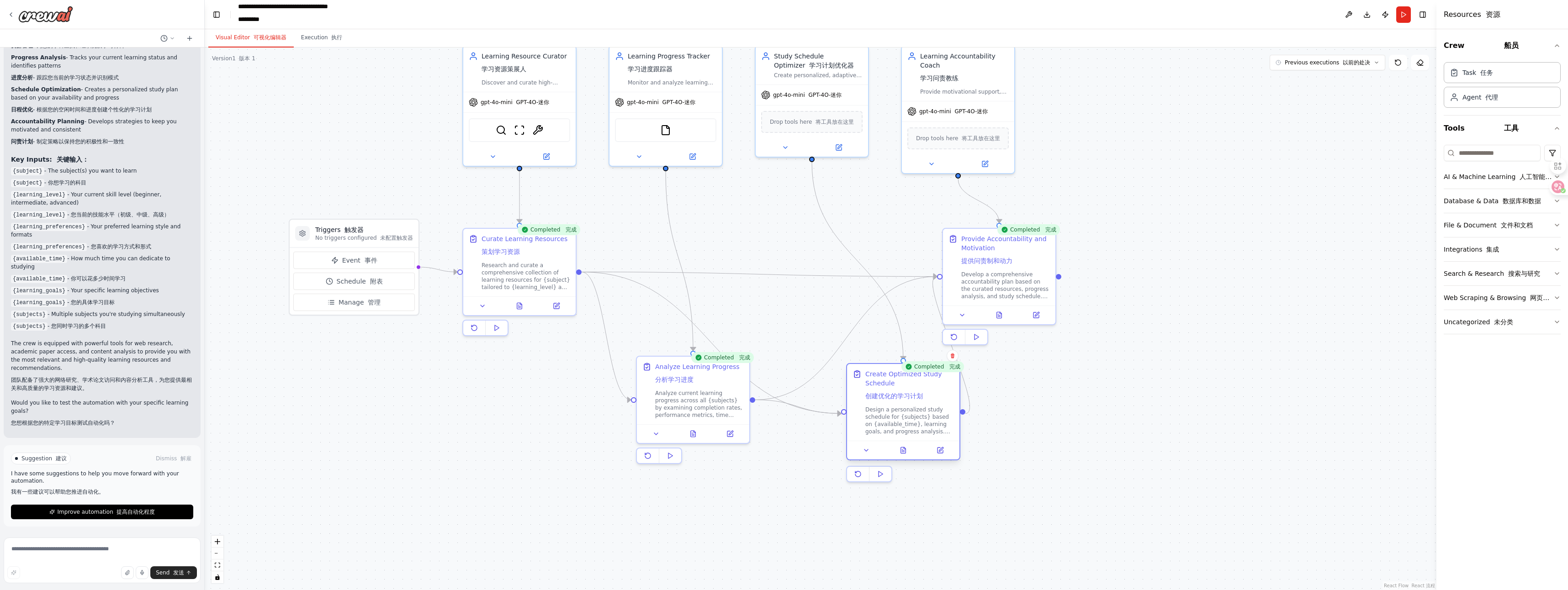
drag, startPoint x: 836, startPoint y: 342, endPoint x: 898, endPoint y: 429, distance: 106.8
click at [782, 429] on div "Design a personalized study schedule for {subjects} based on {available_time}, …" at bounding box center [909, 420] width 89 height 29
drag, startPoint x: 990, startPoint y: 288, endPoint x: 1184, endPoint y: 309, distance: 195.1
click at [782, 309] on div "Develop a comprehensive accountability plan based on the curated resources, pro…" at bounding box center [1193, 302] width 89 height 29
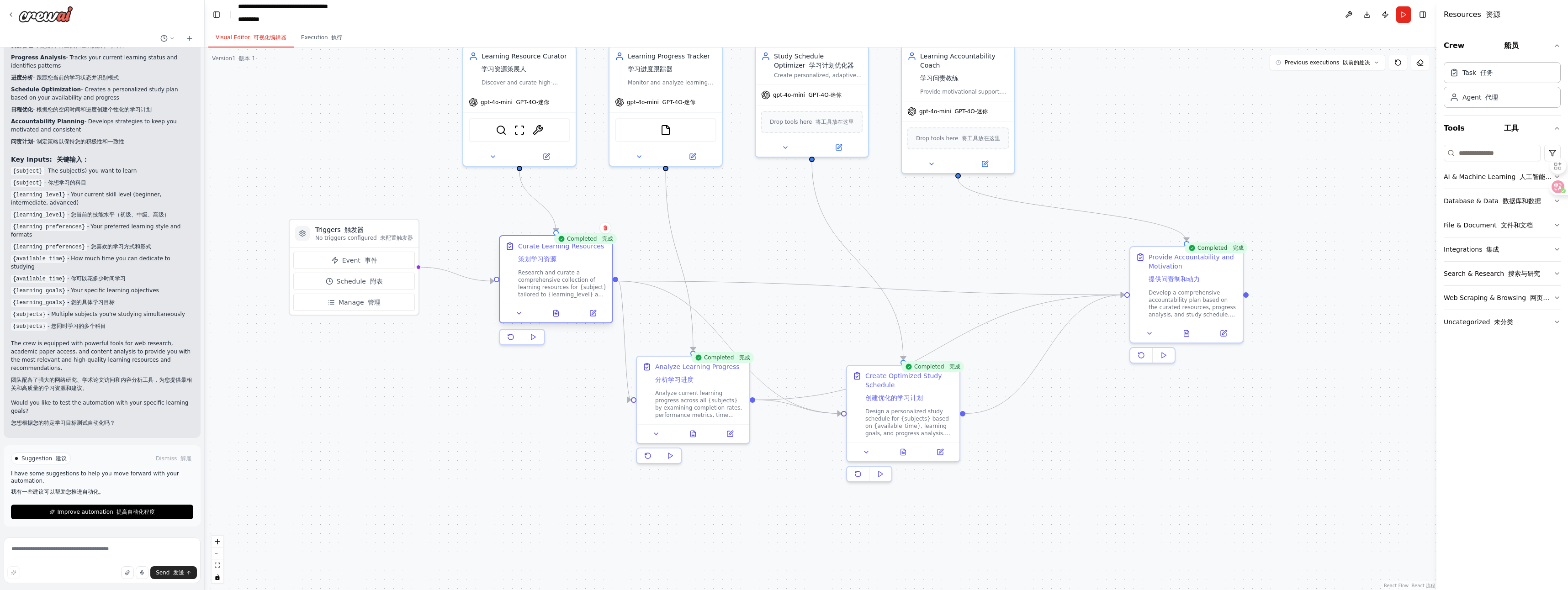
drag, startPoint x: 529, startPoint y: 266, endPoint x: 569, endPoint y: 272, distance: 40.4
click at [569, 272] on div "Research and curate a comprehensive collection of learning resources for {subje…" at bounding box center [563, 283] width 89 height 29
drag, startPoint x: 369, startPoint y: 238, endPoint x: 334, endPoint y: 212, distance: 43.6
click at [334, 212] on p "No triggers configured 未配置触发器" at bounding box center [327, 211] width 98 height 7
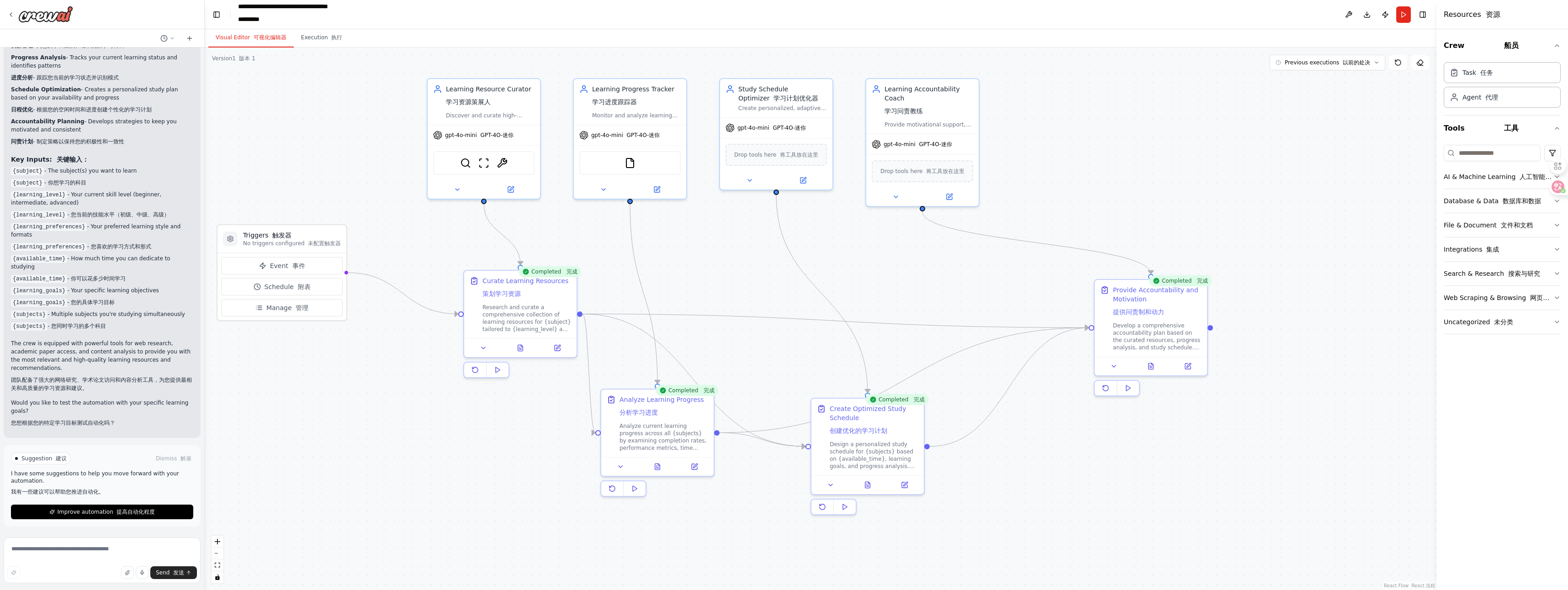
drag, startPoint x: 435, startPoint y: 199, endPoint x: 391, endPoint y: 230, distance: 53.8
click at [391, 230] on div ".deletable-edge-delete-btn { width: 20px; height: 20px; border: 0px solid #ffff…" at bounding box center [820, 319] width 1232 height 543
click at [782, 156] on div "Drop tools here 将工具放在这里" at bounding box center [768, 150] width 102 height 22
click at [646, 164] on div "FileReadTool 文件读取工具" at bounding box center [622, 159] width 102 height 24
click at [618, 164] on img at bounding box center [622, 159] width 11 height 11
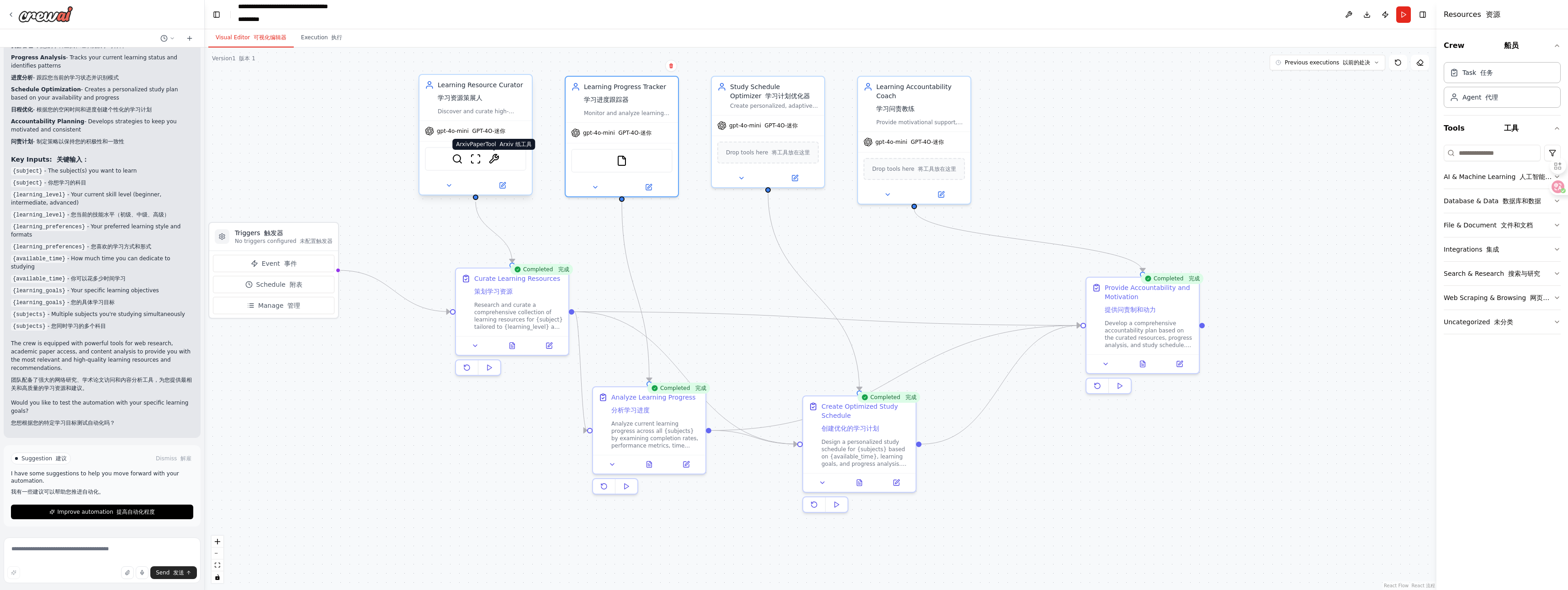
click at [494, 160] on img at bounding box center [494, 159] width 11 height 11
click at [782, 462] on div "Crew 船员 Task 任务 Agent 代理 Tools 工具 AI & Machine Learning 人工智能和机器学习 Database & Da…" at bounding box center [1502, 309] width 132 height 561
